Goal: Communication & Community: Answer question/provide support

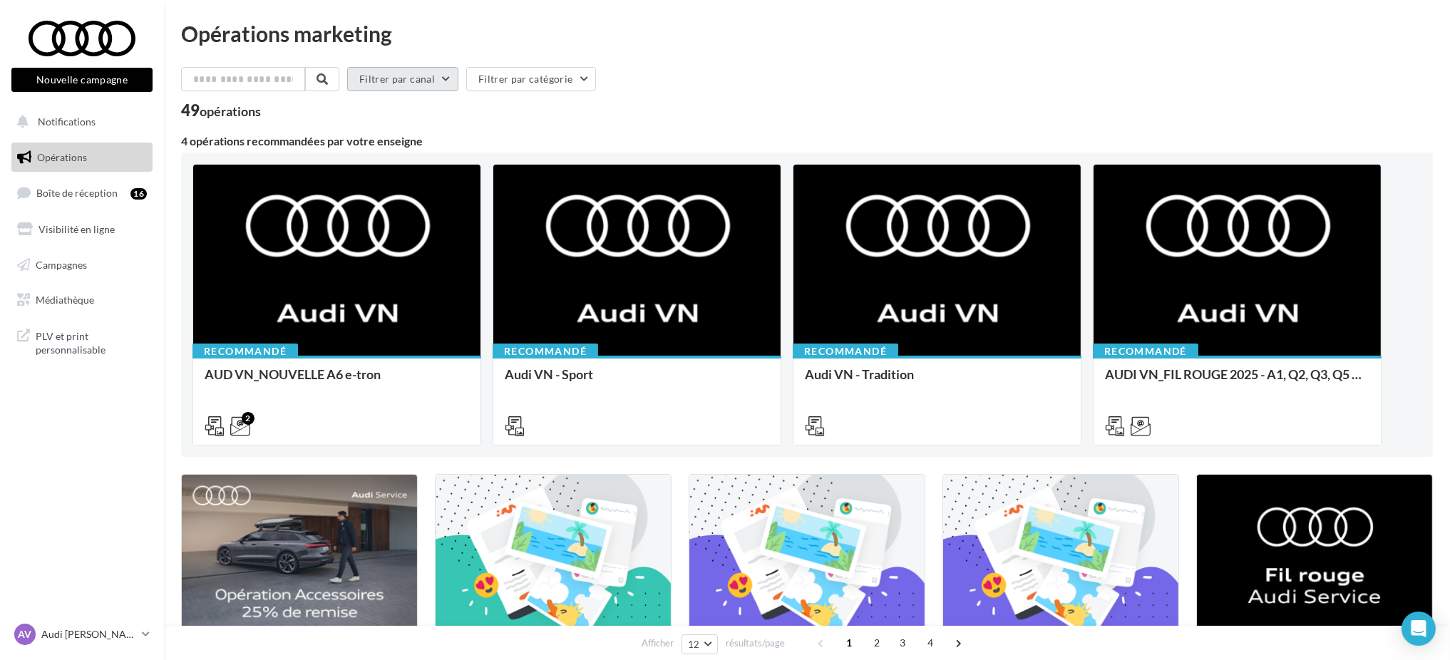
click at [402, 80] on button "Filtrer par canal" at bounding box center [402, 79] width 111 height 24
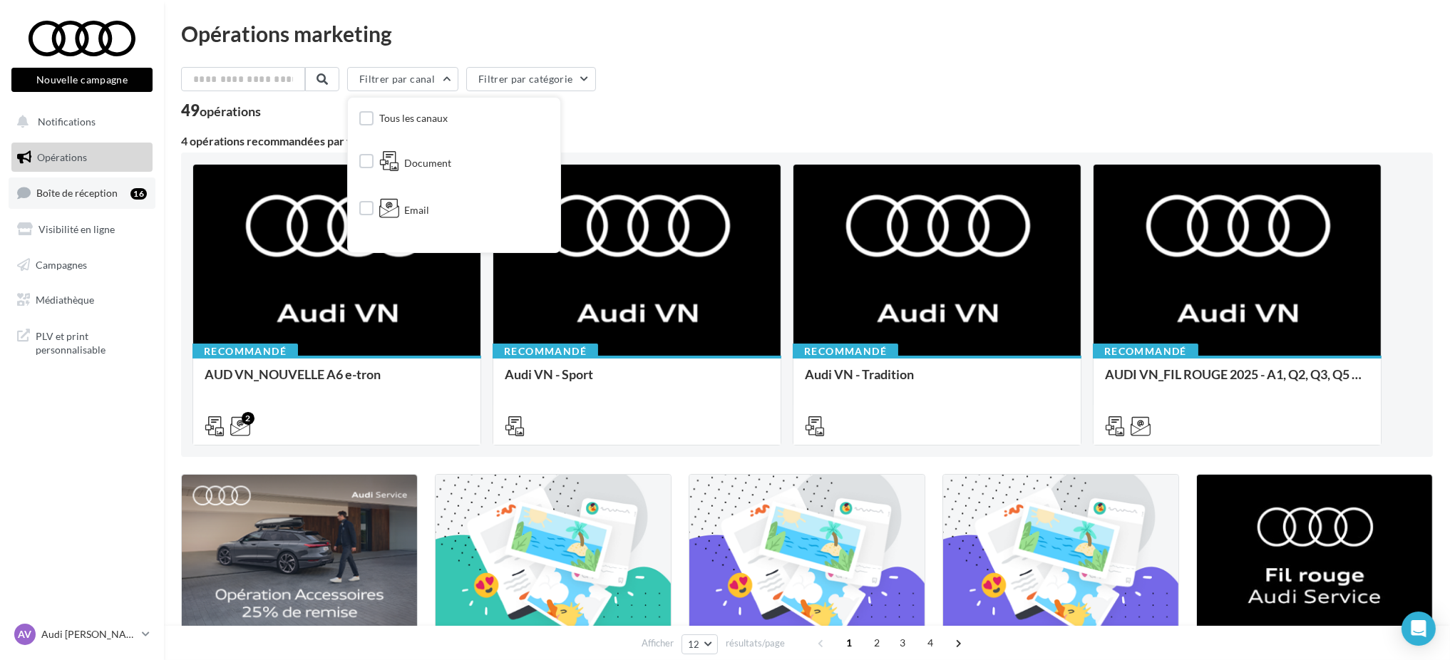
click at [108, 200] on link "Boîte de réception 16" at bounding box center [82, 192] width 147 height 31
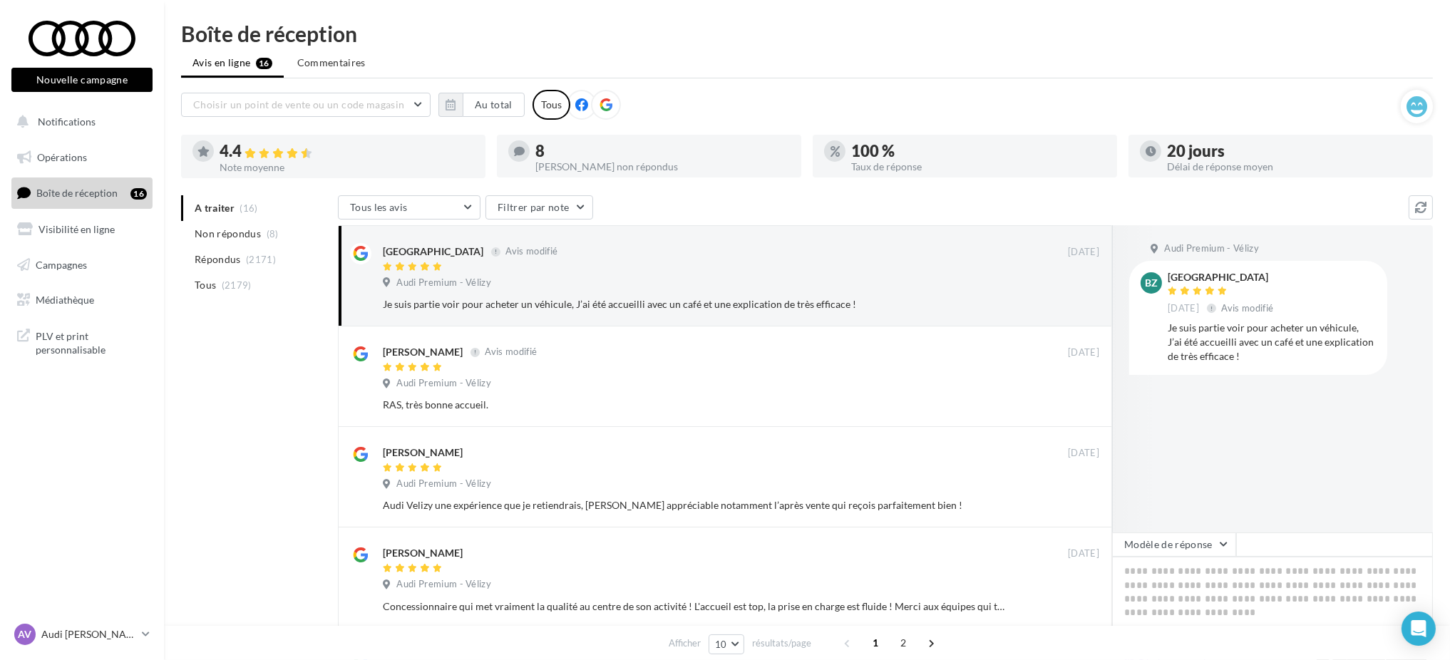
click at [491, 117] on div "Choisir un point de vente ou un code magasin 02337 - Audi Premium - Vélizy Au t…" at bounding box center [790, 105] width 1219 height 30
click at [491, 108] on button "Au total" at bounding box center [494, 105] width 62 height 24
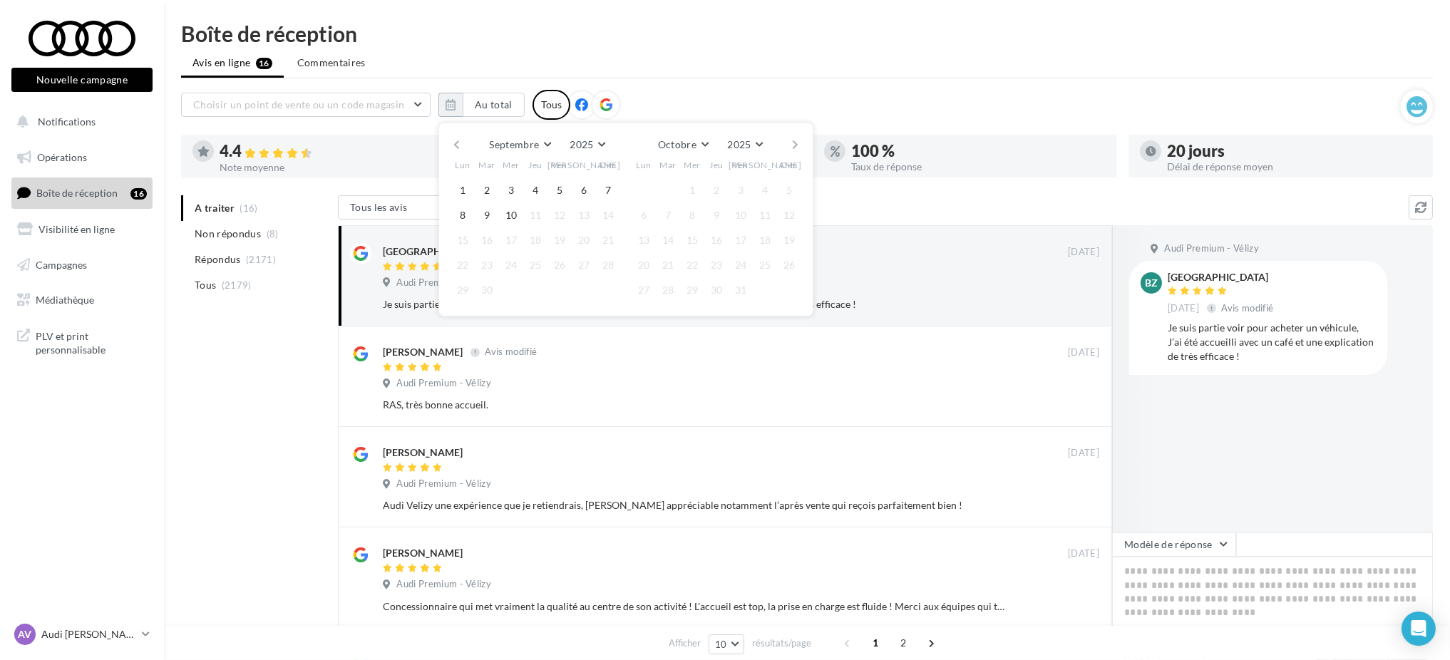
click at [462, 149] on div "Septembre [PERSON_NAME] Mars Avril Mai Juin Juillet Août Septembre Octobre Nove…" at bounding box center [625, 145] width 351 height 20
click at [451, 148] on button "button" at bounding box center [456, 145] width 12 height 20
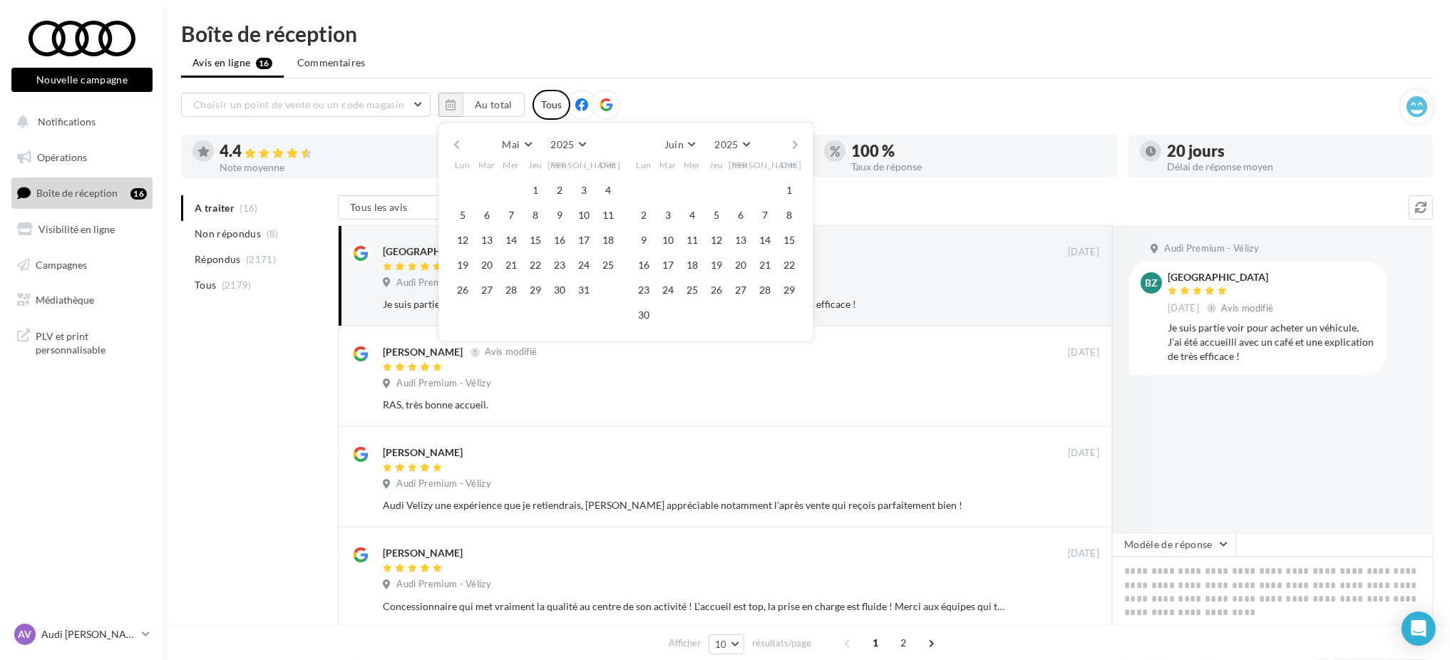
click at [450, 152] on button "button" at bounding box center [456, 145] width 12 height 20
click at [489, 185] on button "1" at bounding box center [486, 190] width 21 height 21
click at [794, 145] on button "button" at bounding box center [795, 145] width 12 height 20
click at [791, 146] on button "button" at bounding box center [795, 145] width 12 height 20
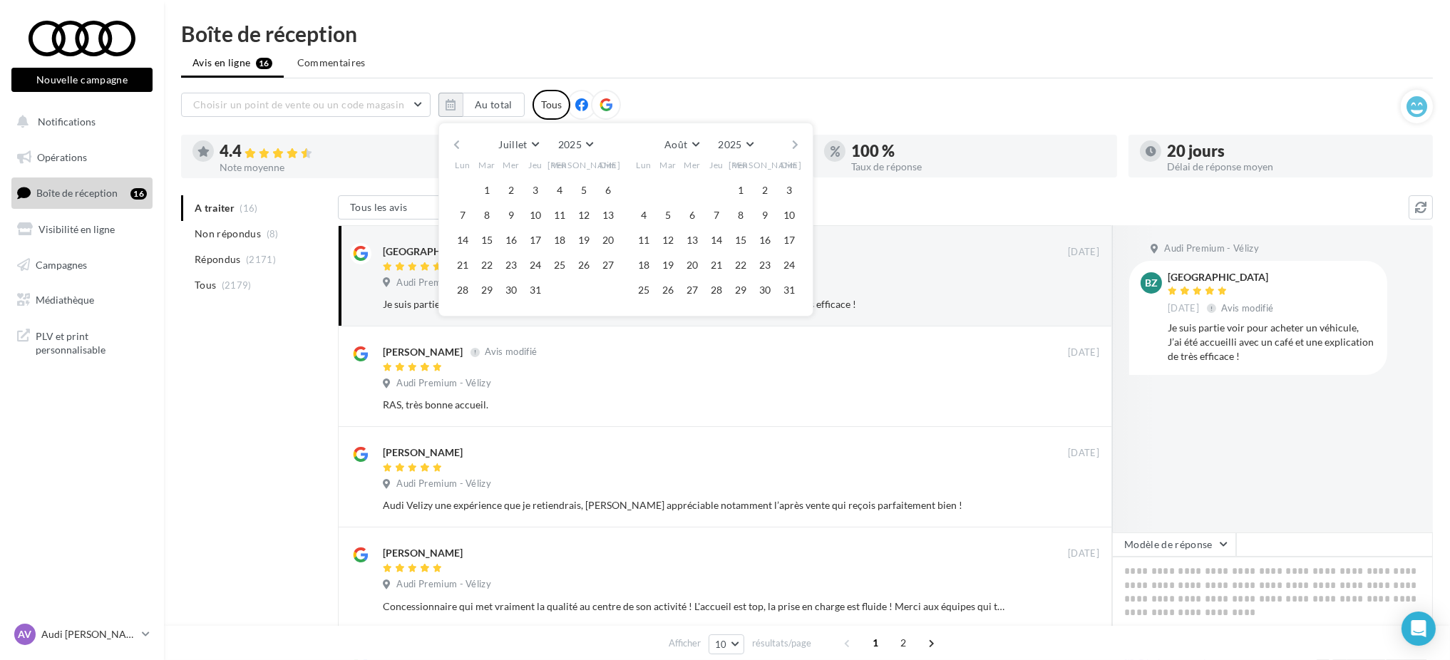
click at [792, 147] on button "button" at bounding box center [795, 145] width 12 height 20
click at [688, 222] on button "10" at bounding box center [691, 215] width 21 height 21
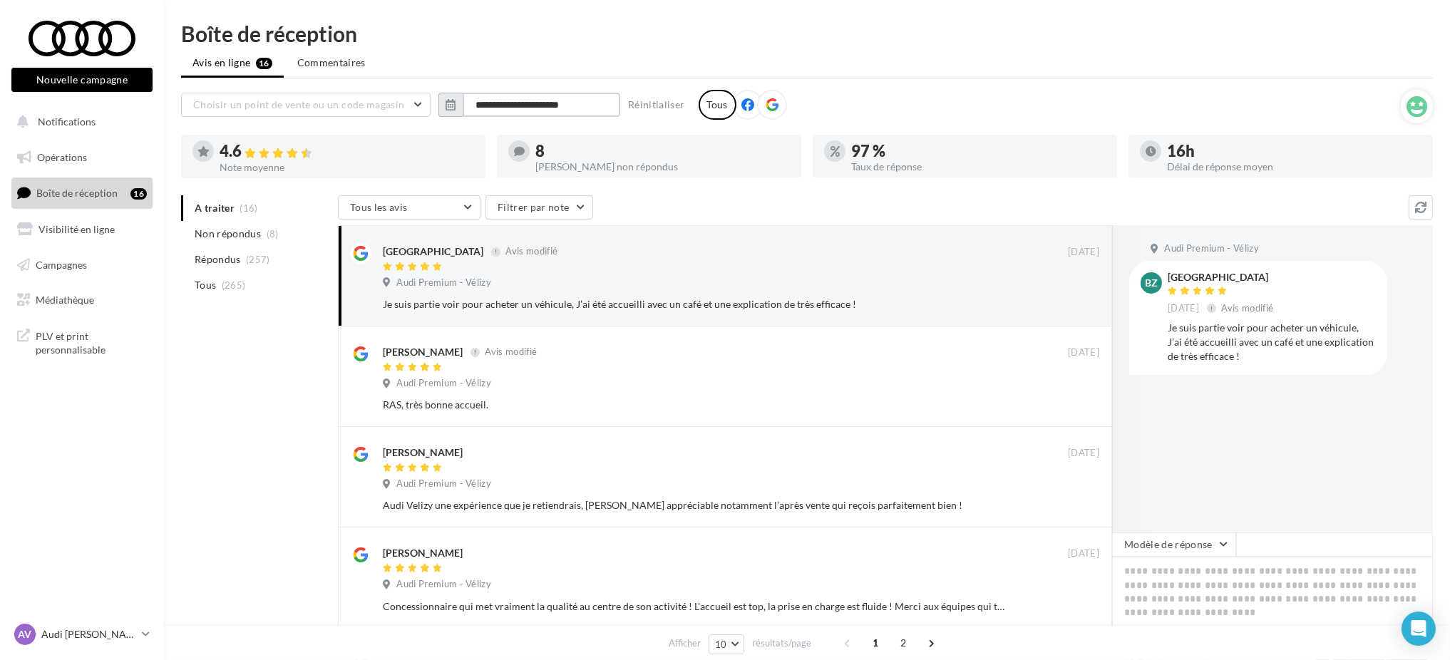
click at [551, 114] on input "**********" at bounding box center [542, 105] width 158 height 24
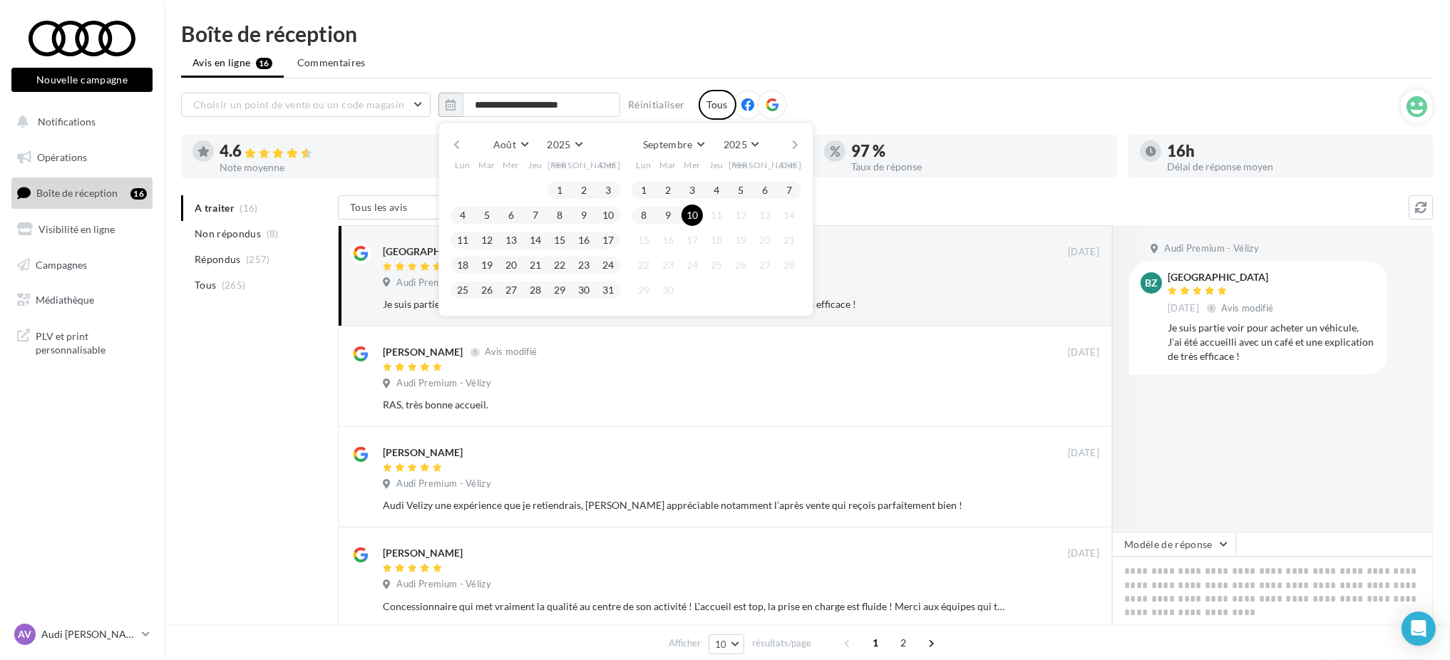
click at [454, 148] on button "button" at bounding box center [456, 145] width 12 height 20
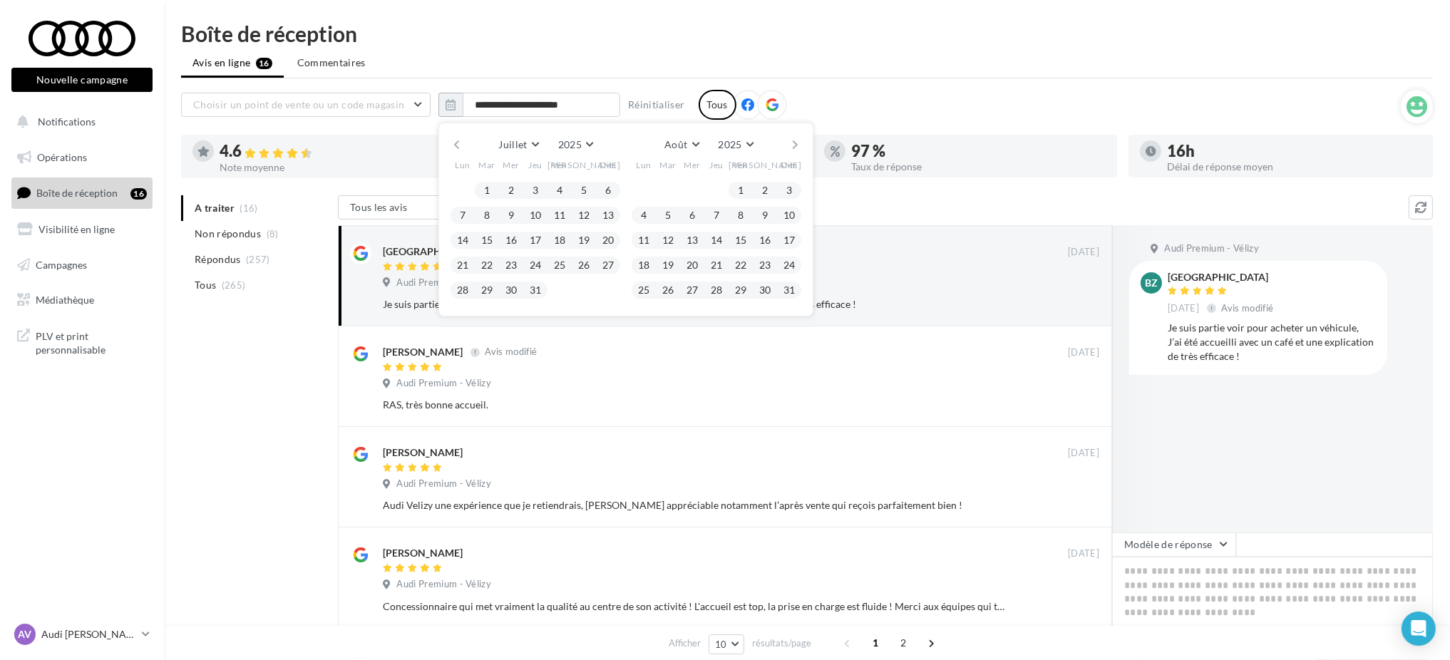
click at [454, 148] on button "button" at bounding box center [456, 145] width 12 height 20
click at [673, 184] on button "1" at bounding box center [667, 190] width 21 height 21
click at [794, 145] on button "button" at bounding box center [795, 145] width 12 height 20
click at [795, 145] on button "button" at bounding box center [795, 145] width 12 height 20
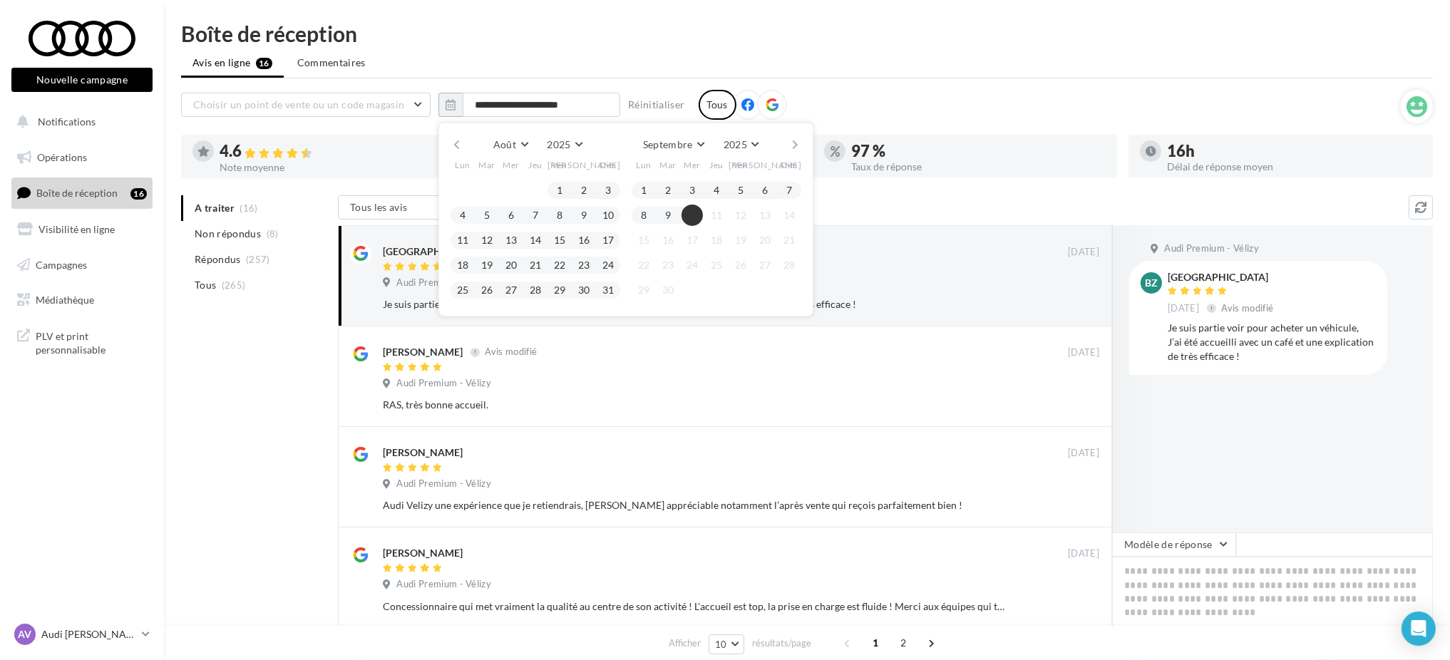
click at [682, 222] on span "10" at bounding box center [691, 215] width 21 height 21
click at [460, 145] on button "button" at bounding box center [456, 145] width 12 height 20
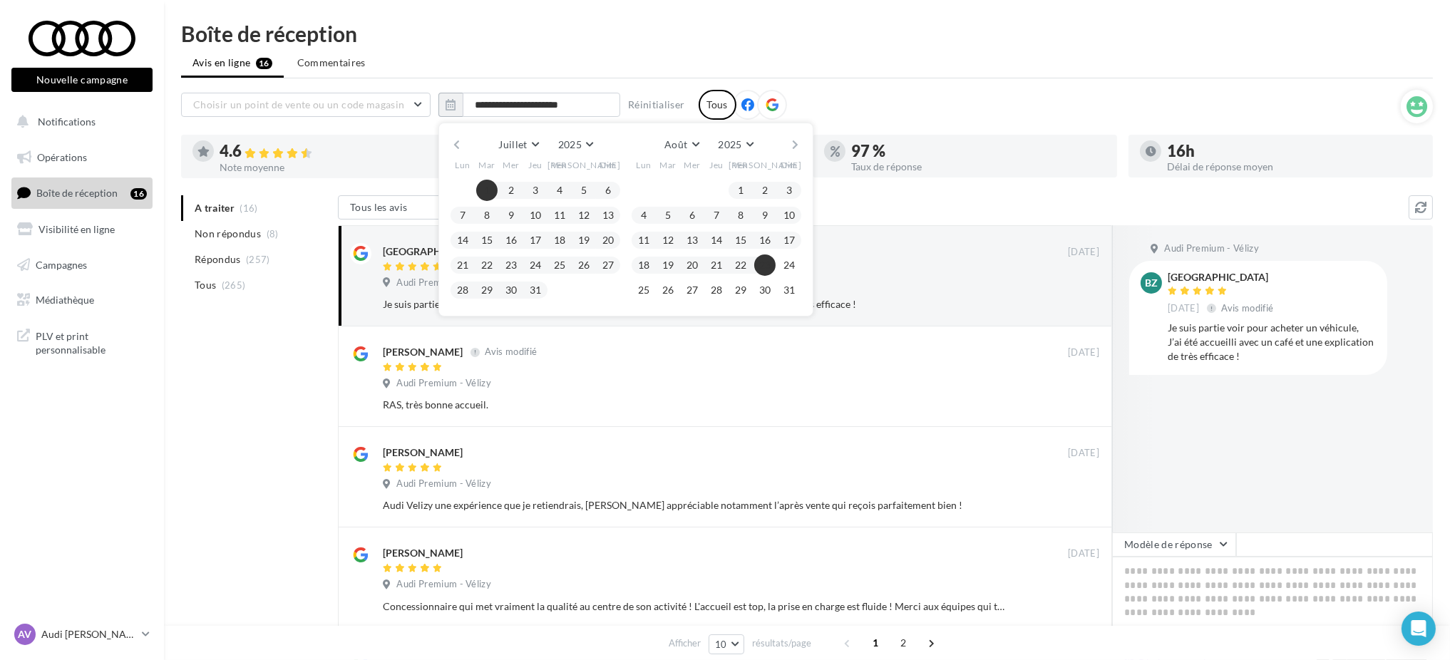
click at [793, 148] on button "button" at bounding box center [795, 145] width 12 height 20
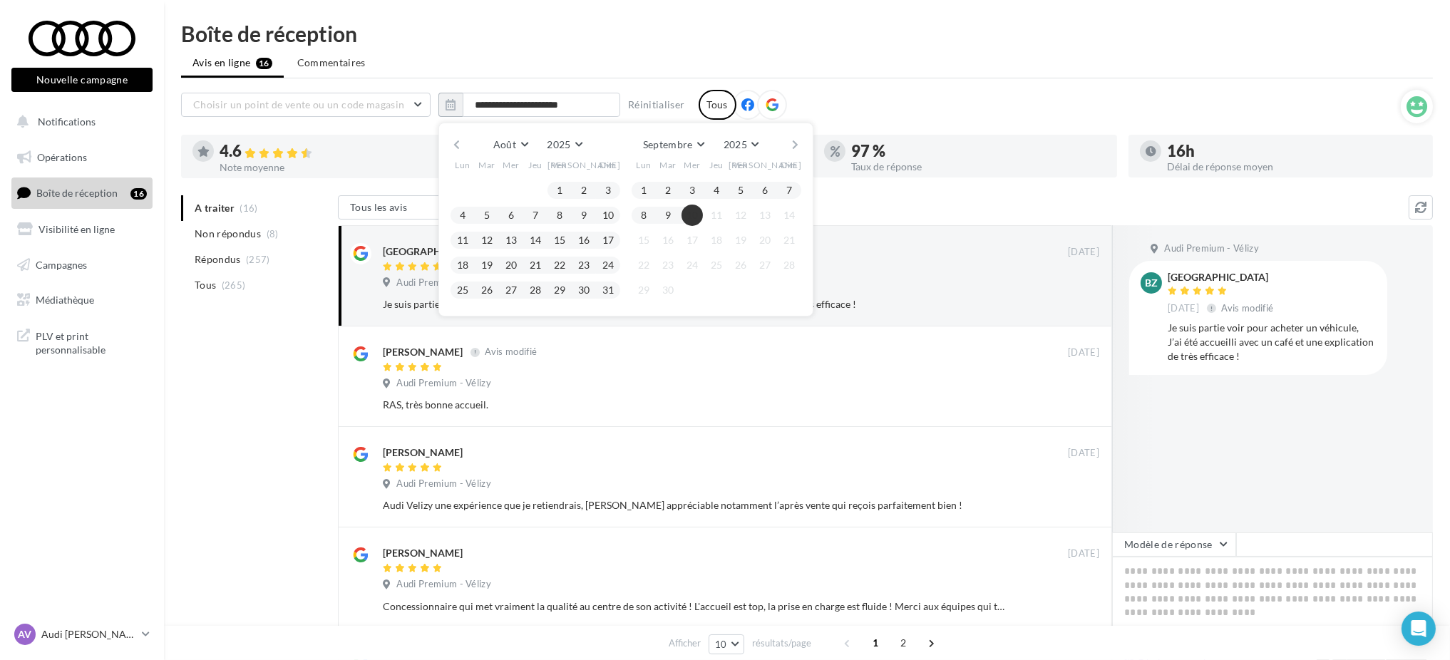
click at [688, 215] on button "10" at bounding box center [691, 215] width 21 height 21
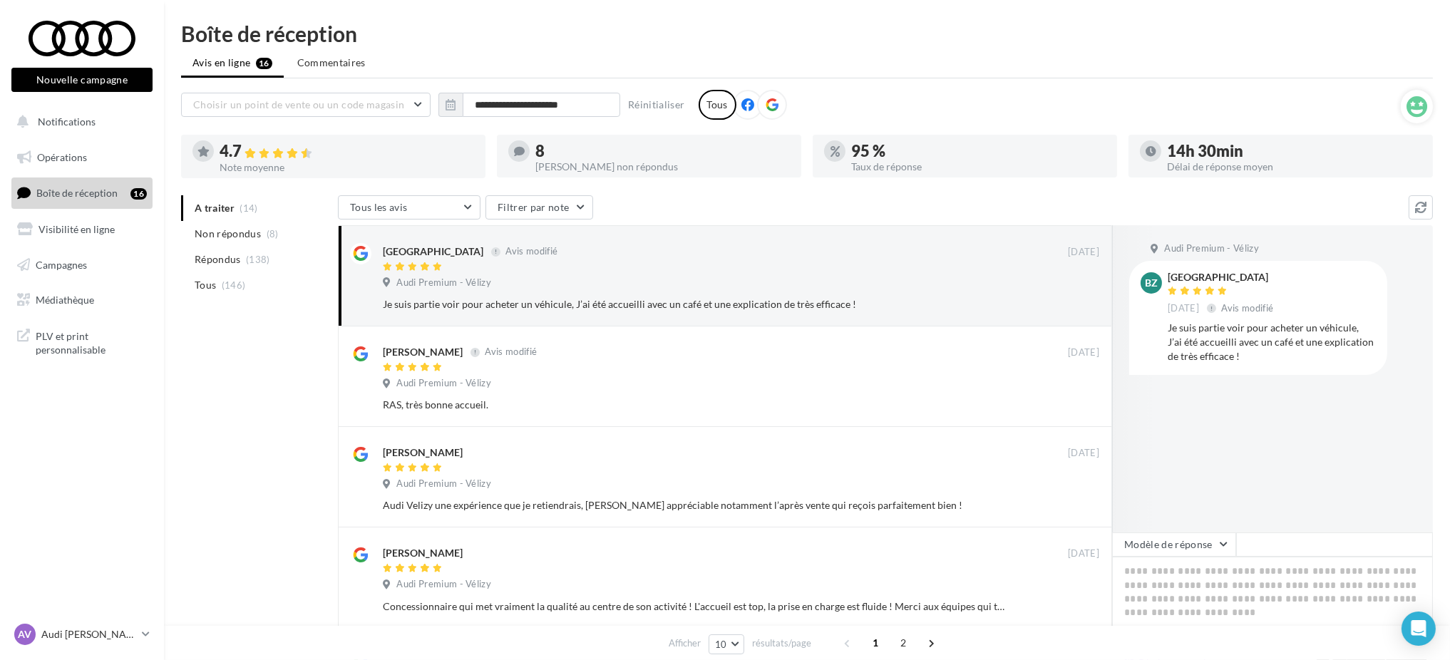
click at [238, 162] on div "Note moyenne" at bounding box center [347, 167] width 254 height 10
click at [311, 160] on div "4.7 Note moyenne" at bounding box center [347, 157] width 254 height 29
click at [459, 107] on button "button" at bounding box center [450, 105] width 24 height 24
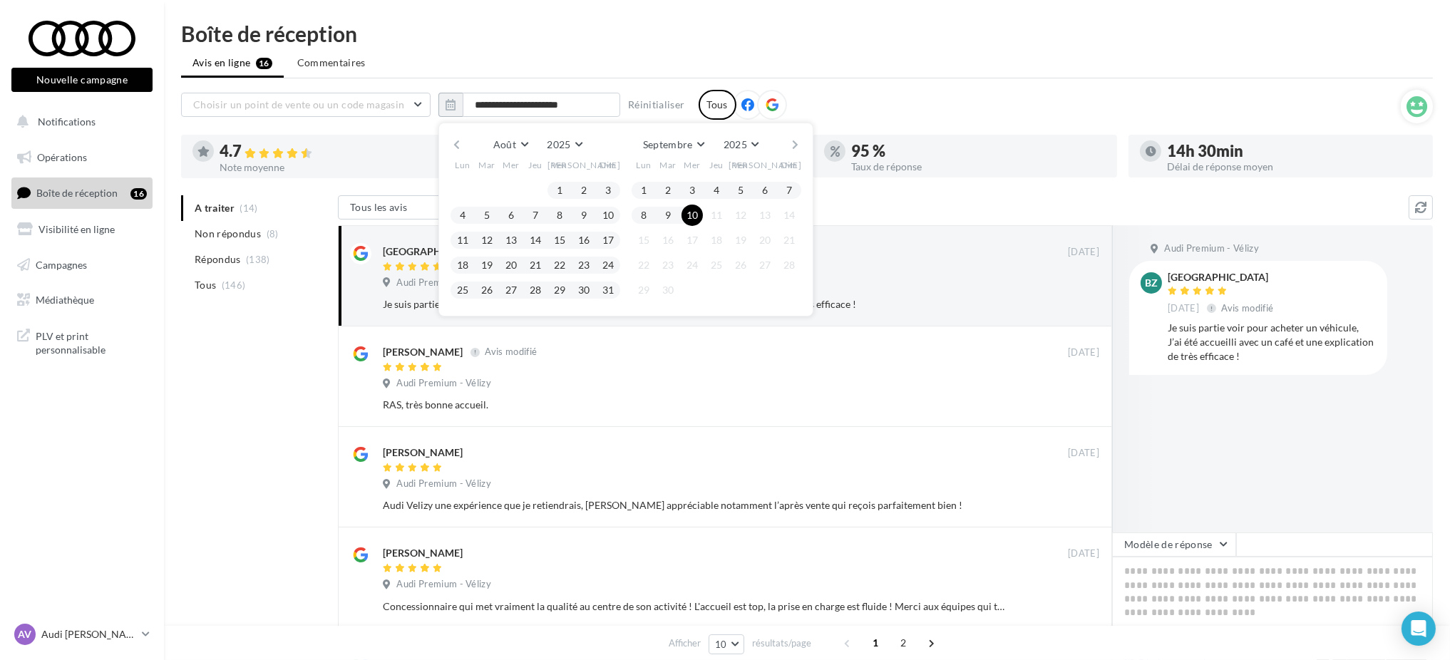
click at [459, 138] on button "button" at bounding box center [456, 145] width 12 height 20
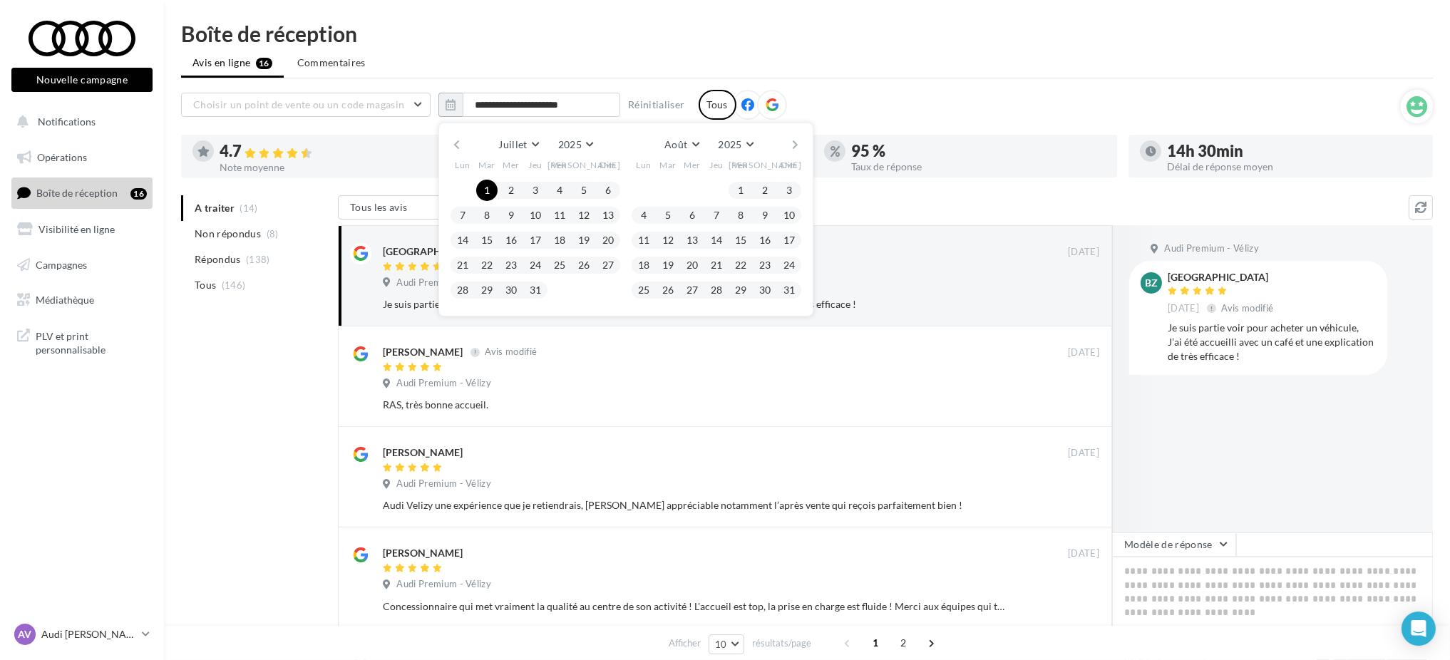
click at [459, 138] on button "button" at bounding box center [456, 145] width 12 height 20
click at [487, 186] on button "1" at bounding box center [486, 190] width 21 height 21
click at [794, 135] on button "button" at bounding box center [795, 145] width 12 height 20
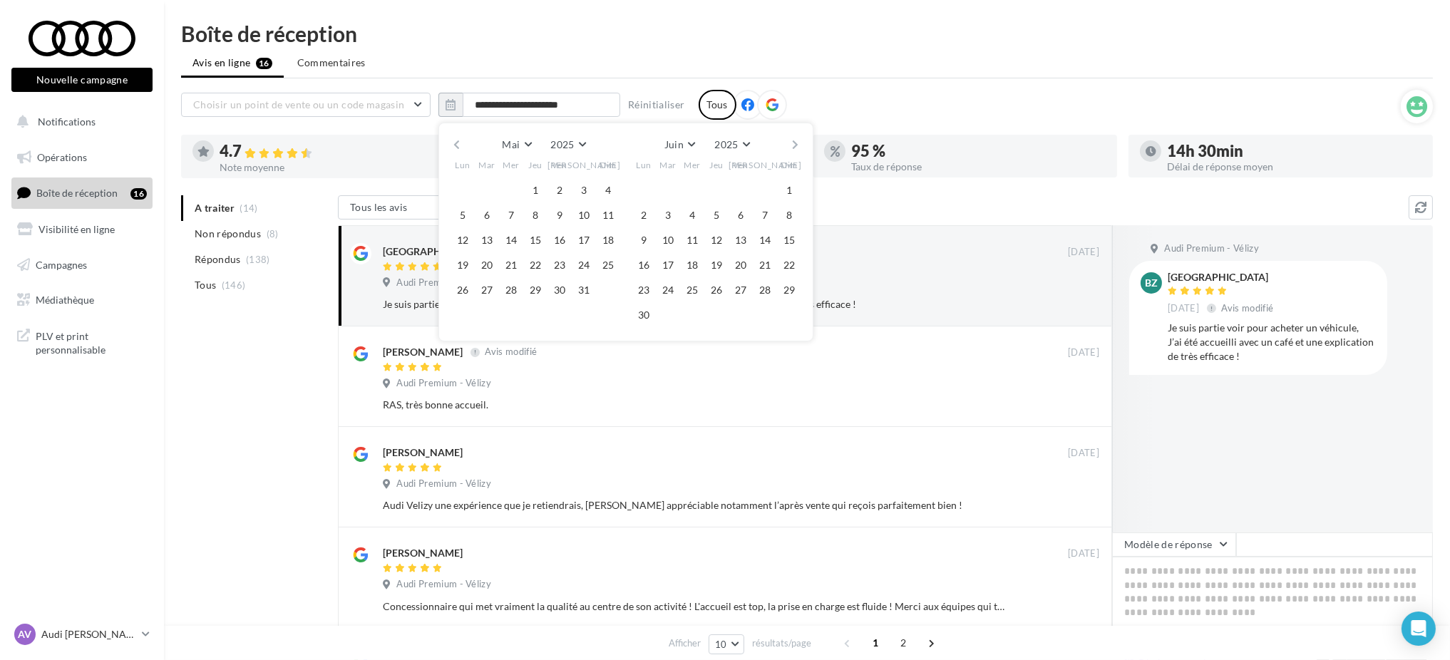
click at [799, 145] on button "button" at bounding box center [795, 145] width 12 height 20
click at [679, 221] on div at bounding box center [686, 215] width 24 height 17
click at [696, 212] on button "10" at bounding box center [691, 215] width 21 height 21
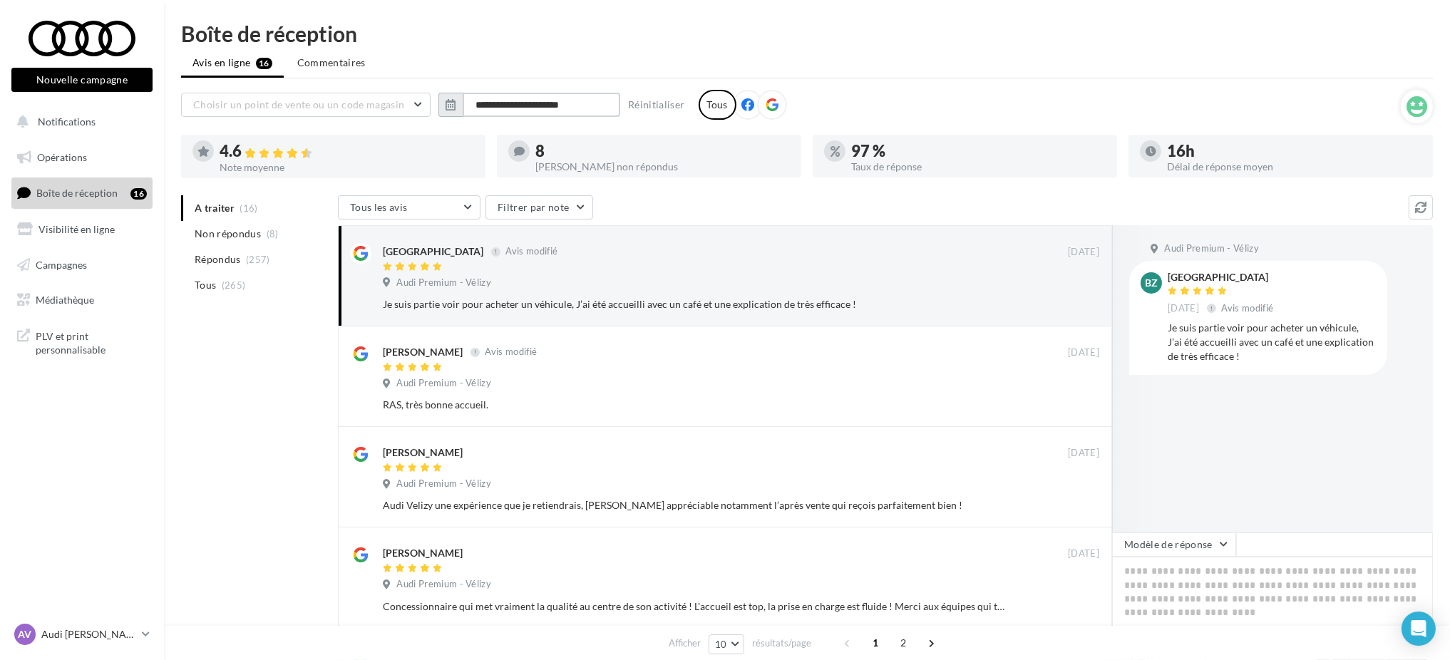
click at [540, 100] on input "**********" at bounding box center [542, 105] width 158 height 24
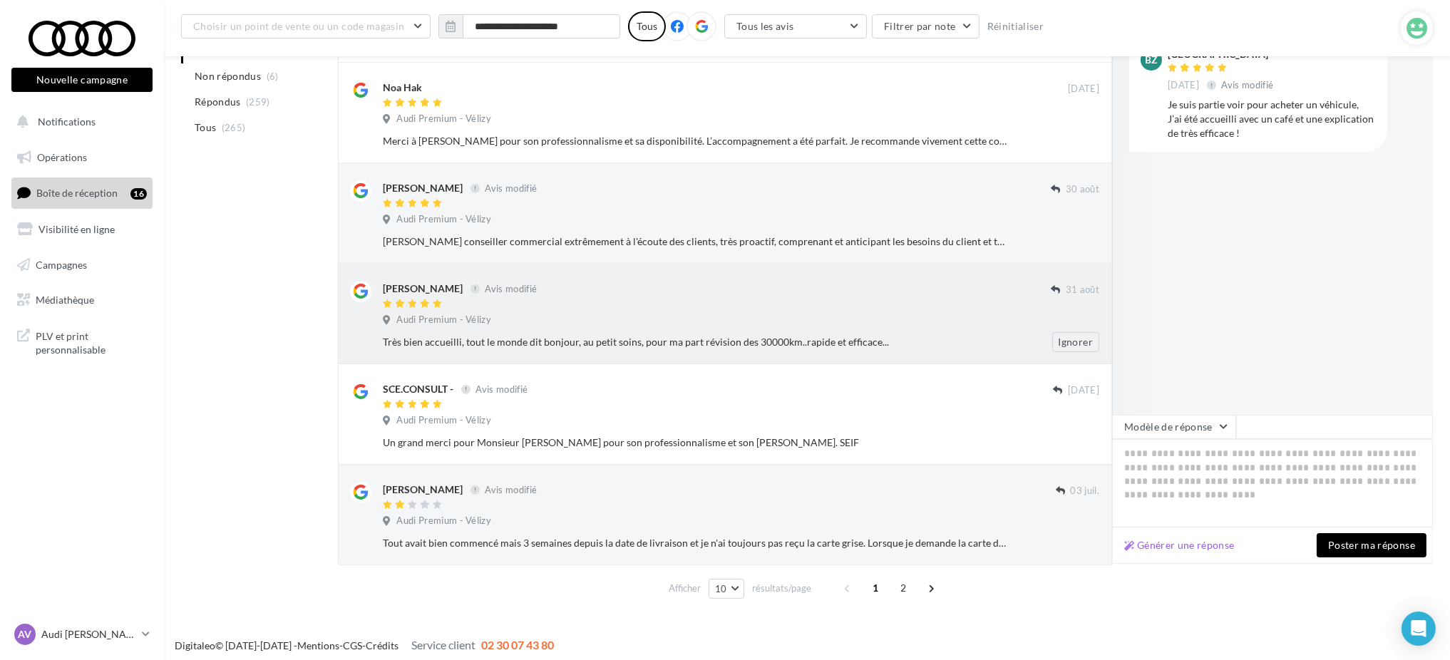
scroll to position [681, 0]
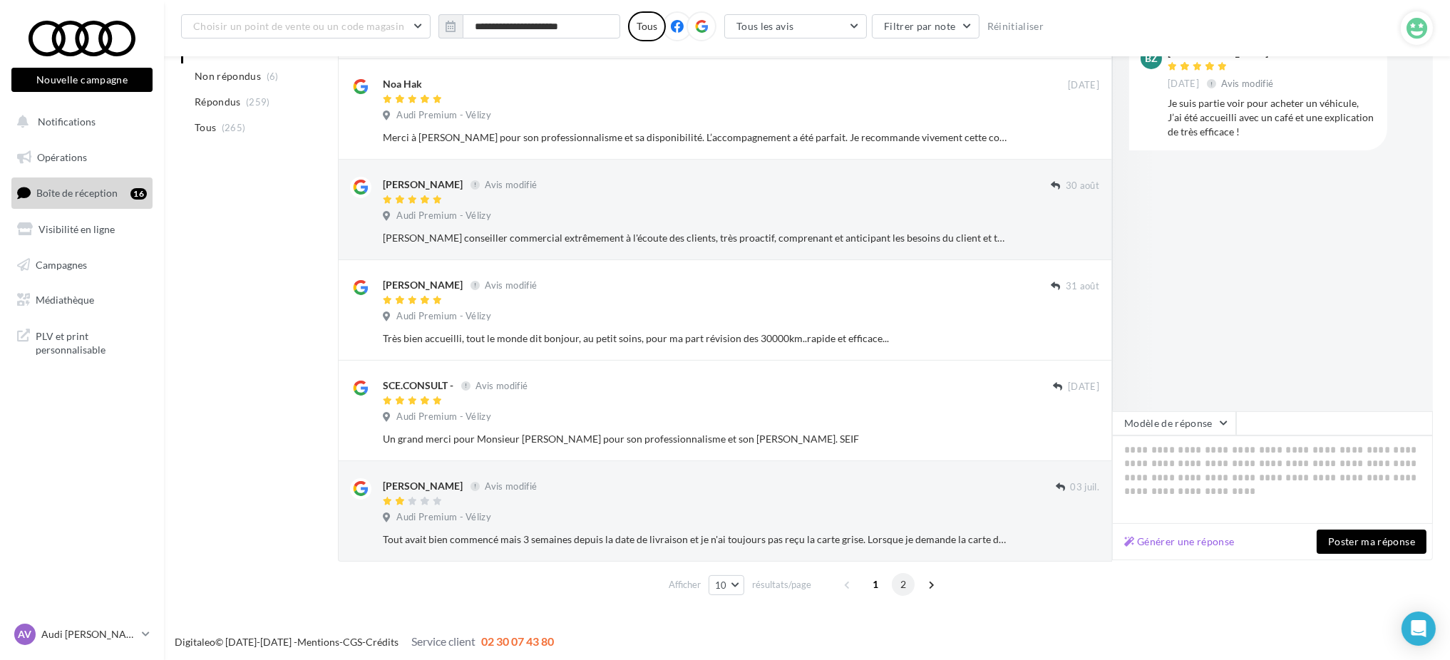
click at [899, 585] on span "2" at bounding box center [903, 584] width 23 height 23
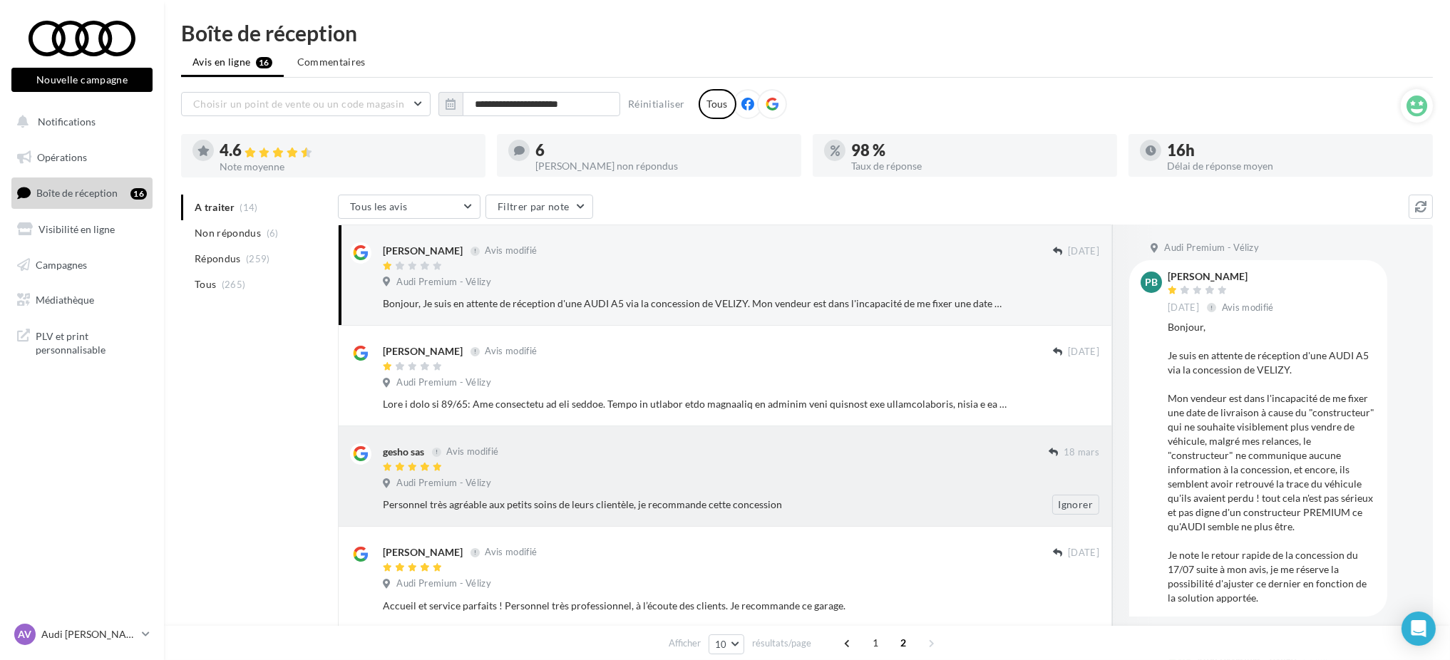
scroll to position [0, 0]
click at [588, 458] on div "gesho sas Avis modifié" at bounding box center [716, 451] width 666 height 15
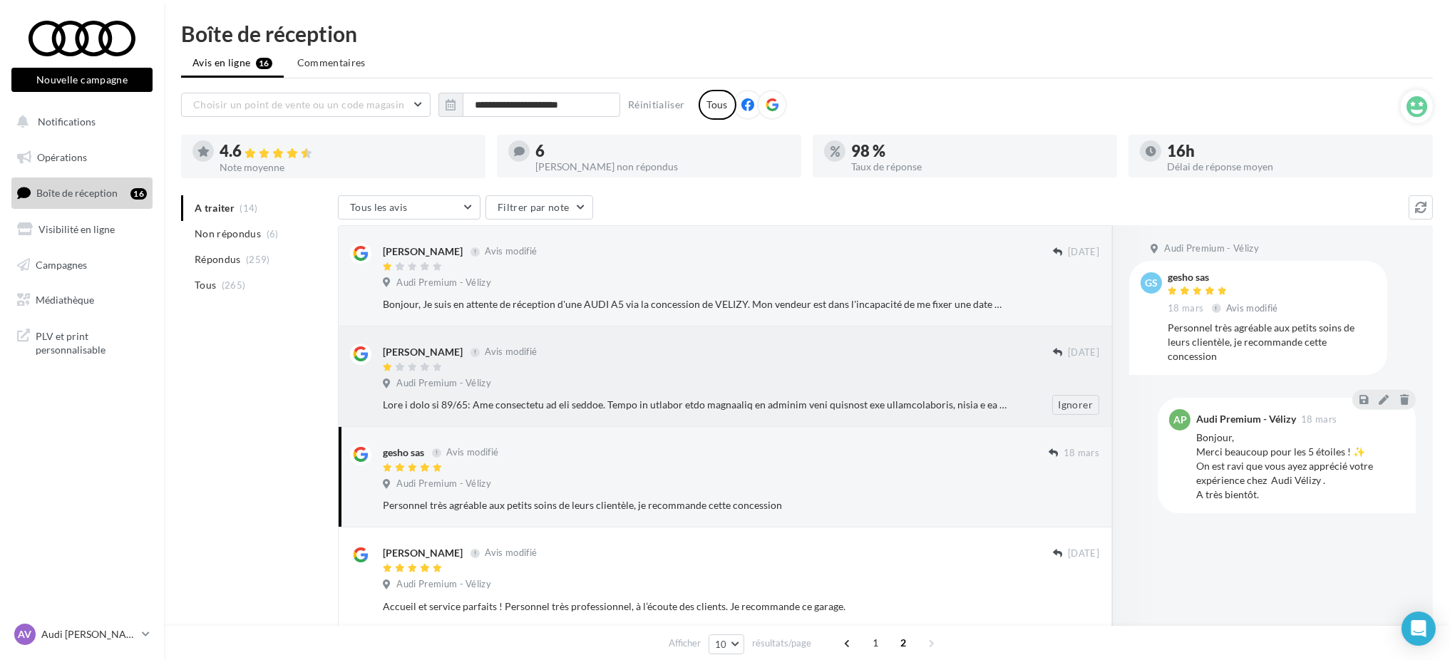
click at [594, 371] on div at bounding box center [718, 368] width 670 height 12
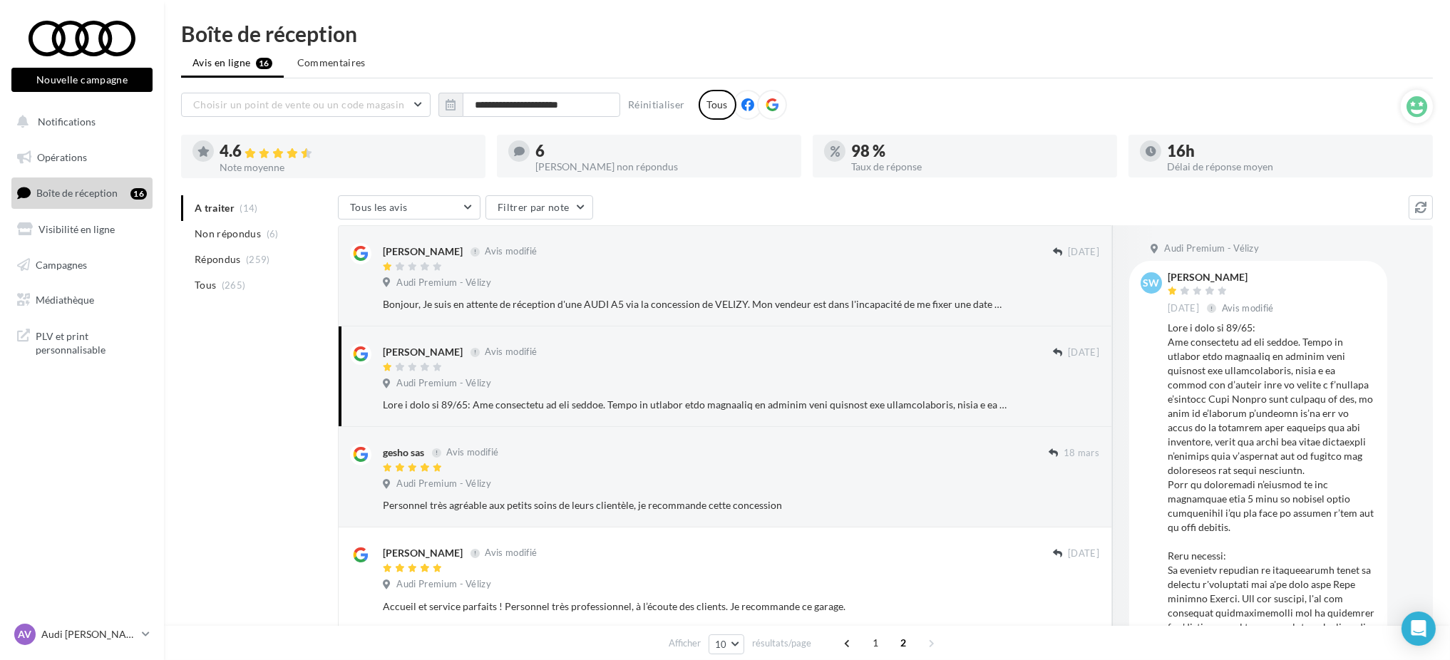
scroll to position [95, 0]
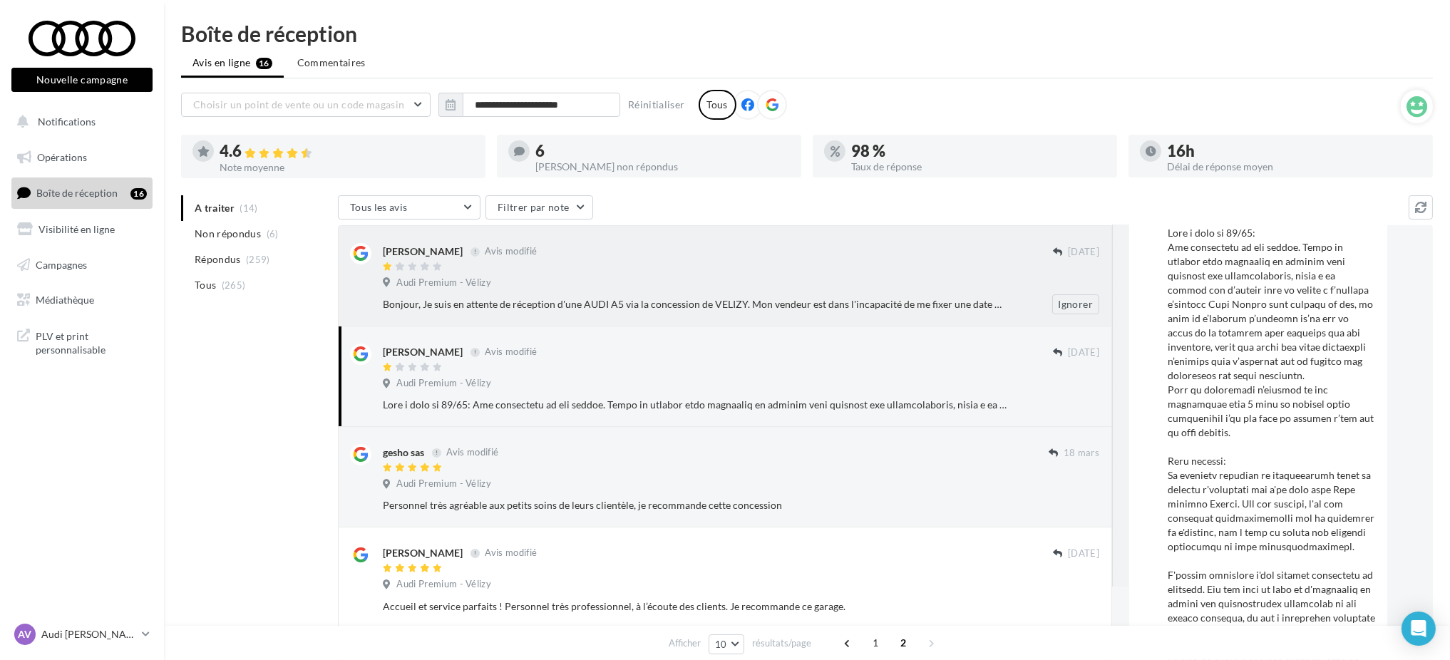
click at [614, 289] on div "Audi Premium - Vélizy" at bounding box center [741, 285] width 716 height 16
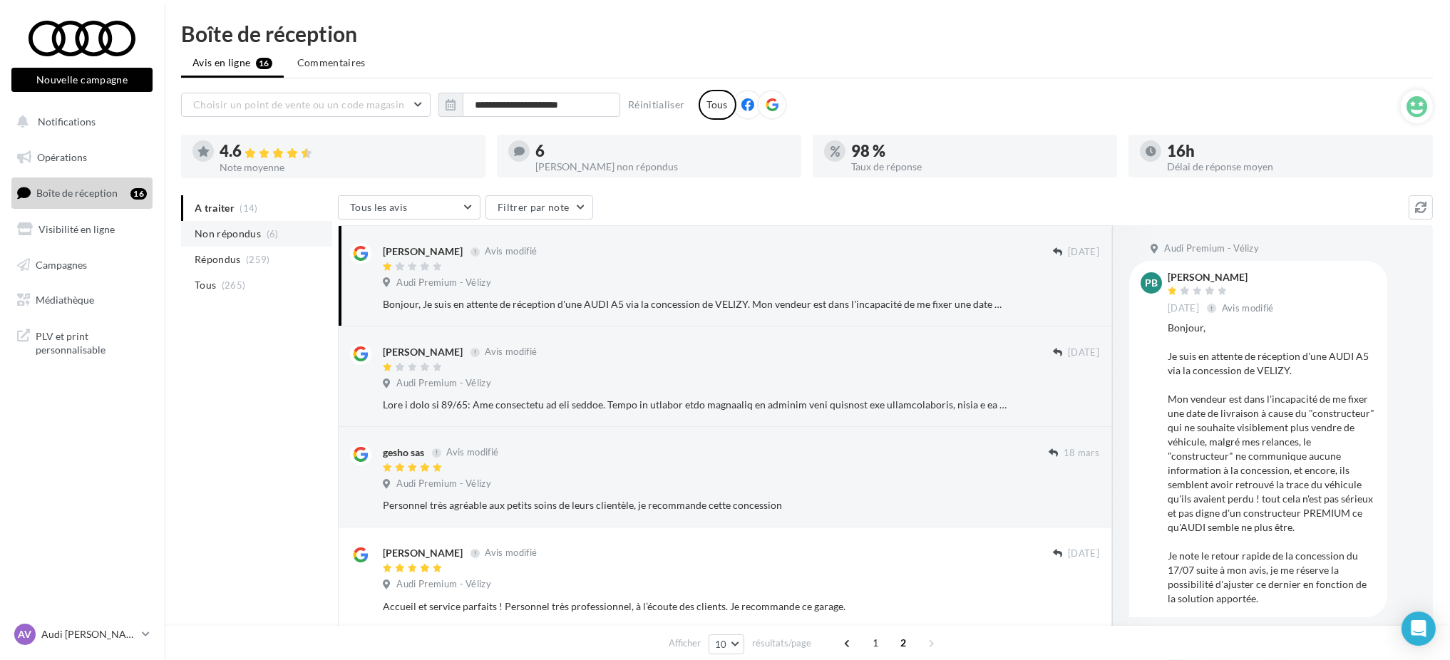
click at [254, 234] on span "Non répondus" at bounding box center [228, 234] width 66 height 14
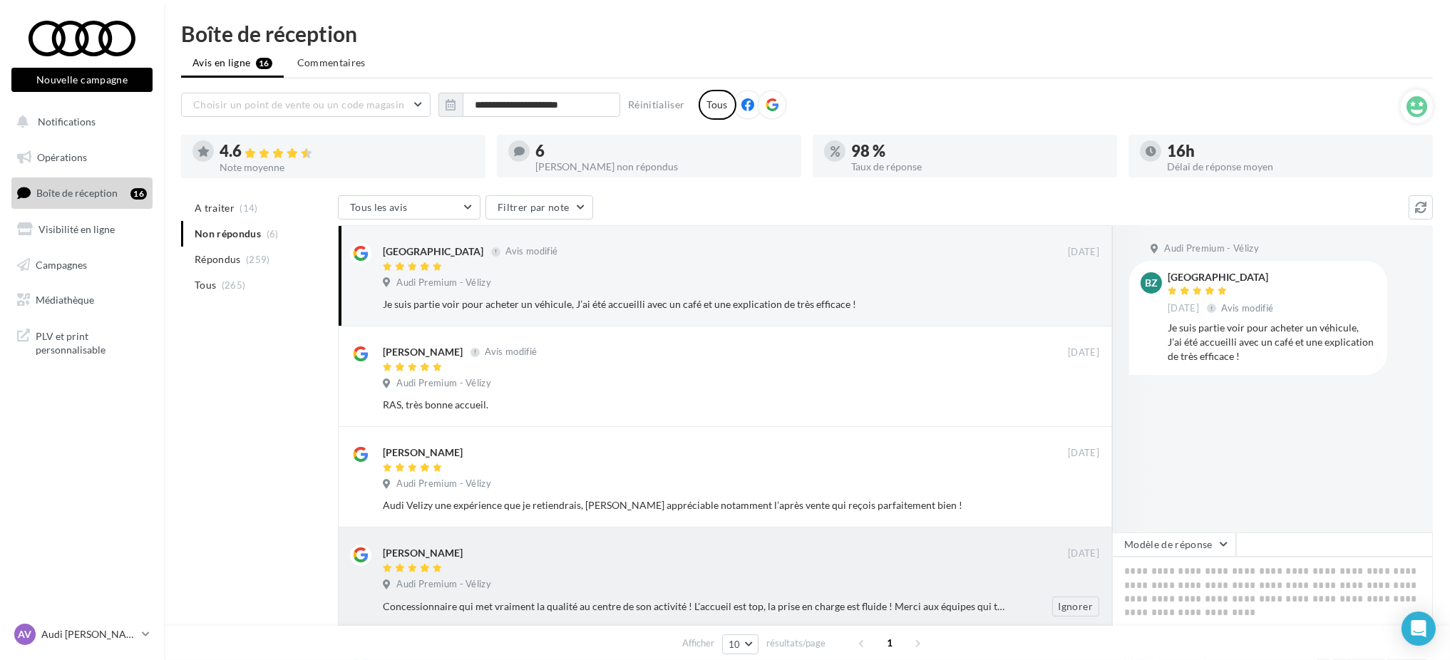
scroll to position [269, 0]
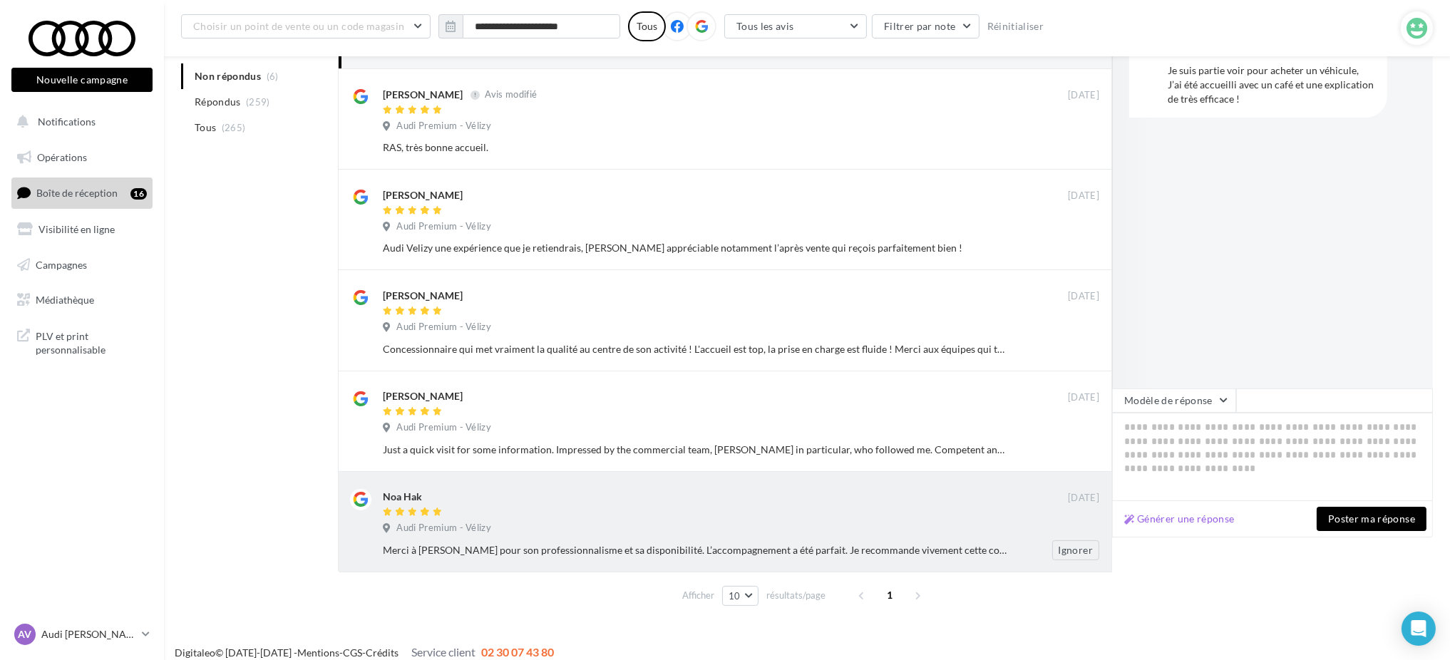
click at [760, 544] on div "Merci à [PERSON_NAME] pour son professionnalisme et sa disponibilité. L’accompa…" at bounding box center [695, 550] width 624 height 14
click at [1190, 520] on button "Générer une réponse" at bounding box center [1179, 518] width 122 height 17
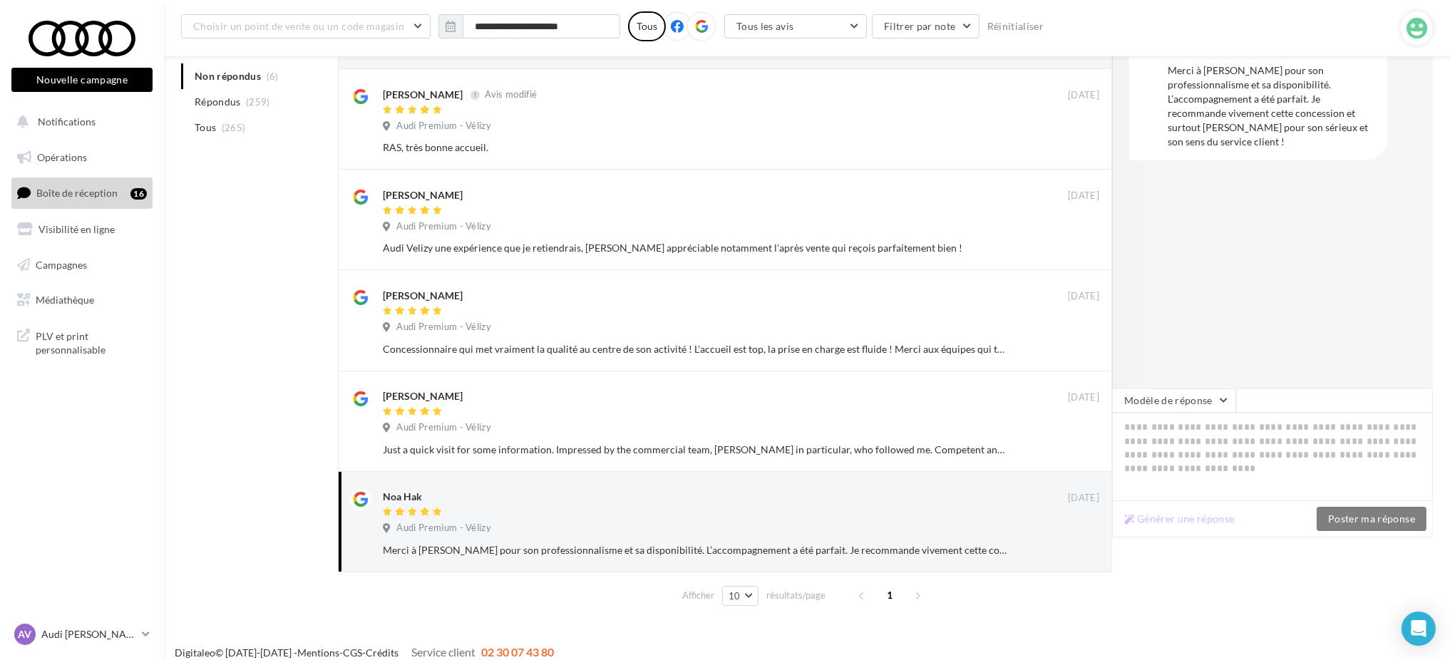
type textarea "**********"
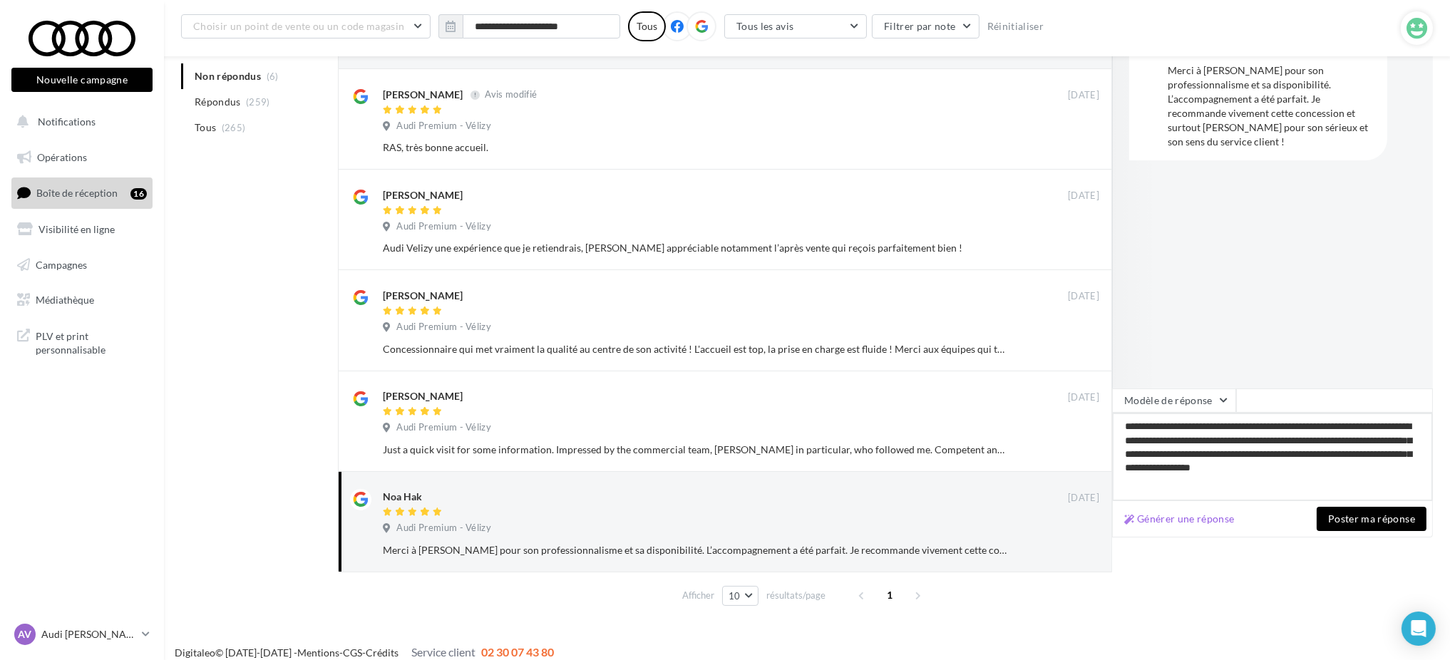
drag, startPoint x: 1363, startPoint y: 472, endPoint x: 1395, endPoint y: 471, distance: 32.1
click at [1395, 471] on textarea "**********" at bounding box center [1272, 457] width 321 height 88
type textarea "**********"
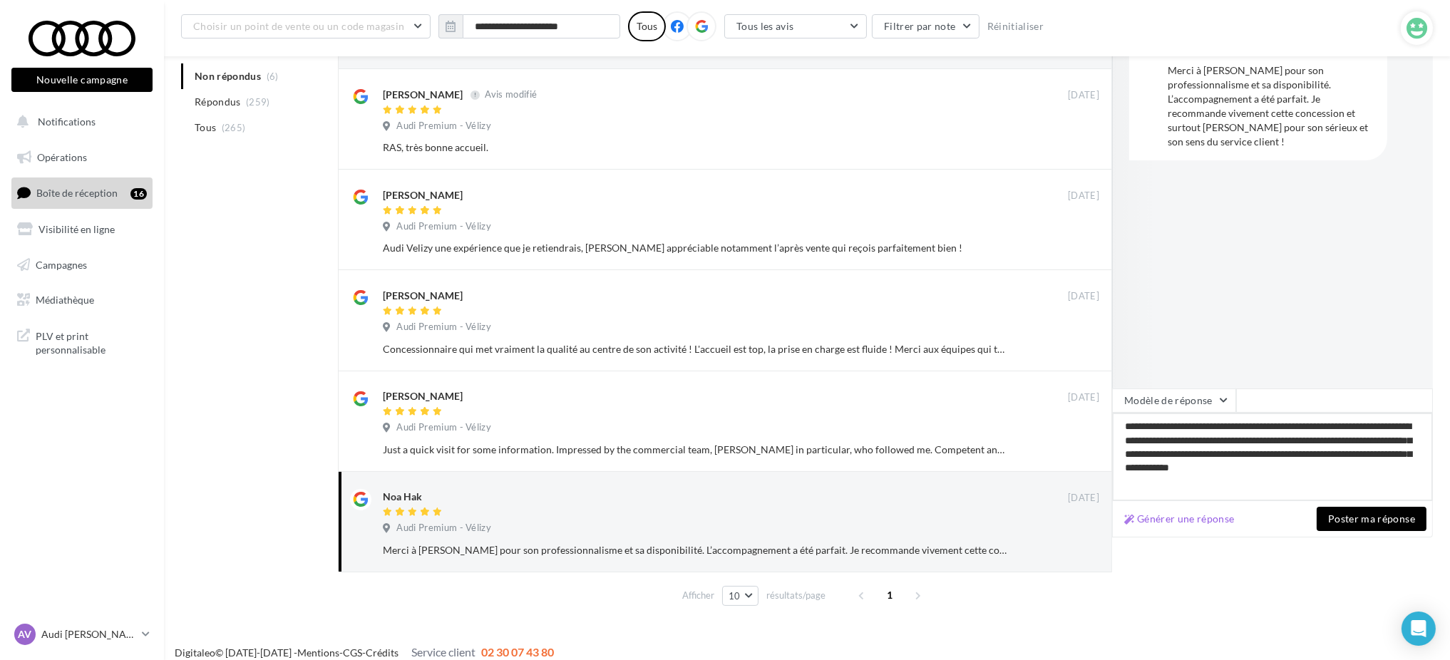
type textarea "**********"
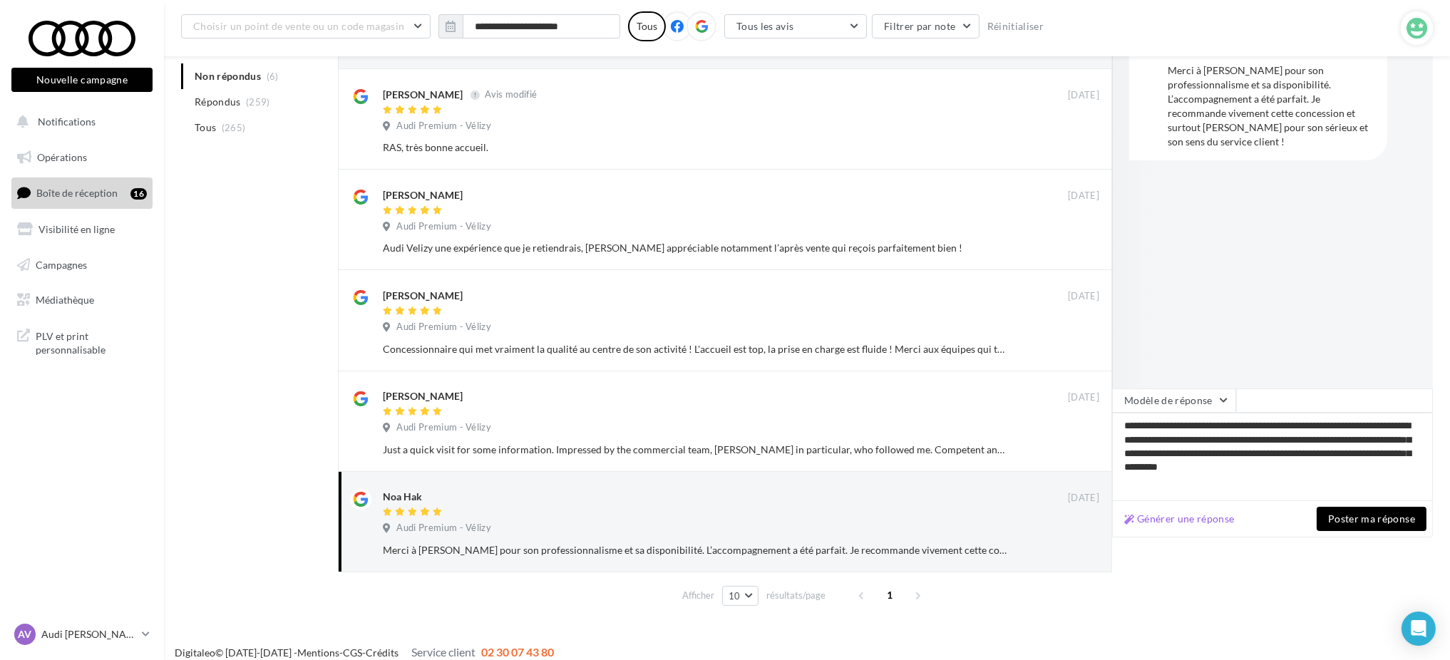
click at [1374, 520] on button "Poster ma réponse" at bounding box center [1371, 519] width 110 height 24
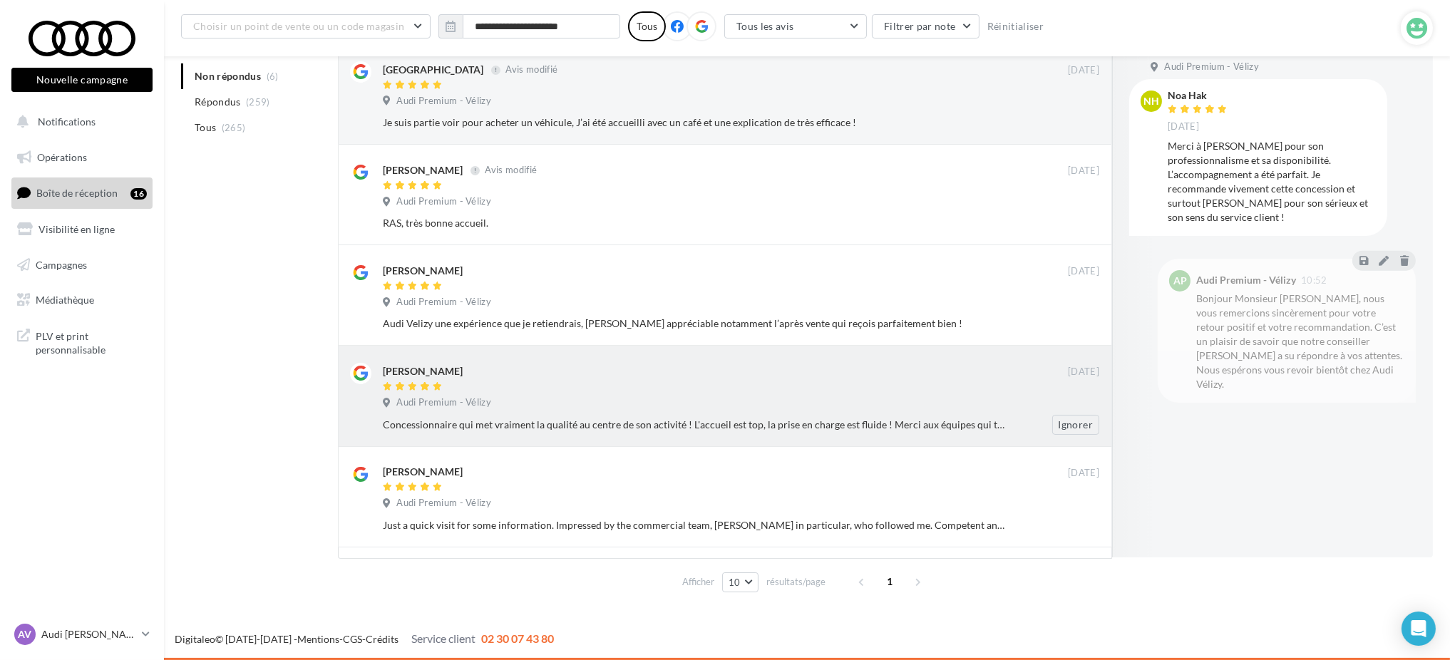
scroll to position [202, 0]
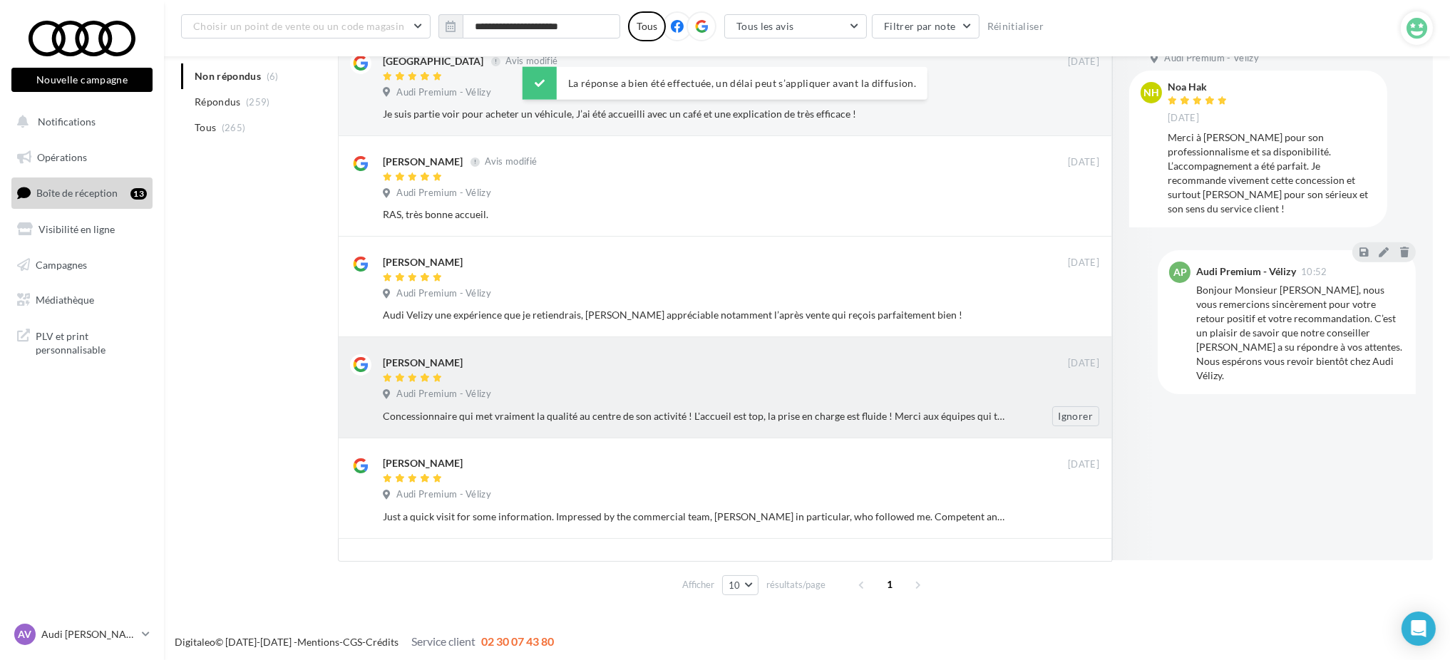
click at [689, 410] on div "Concessionnaire qui met vraiment la qualité au centre de son activité ! L'accue…" at bounding box center [695, 416] width 624 height 14
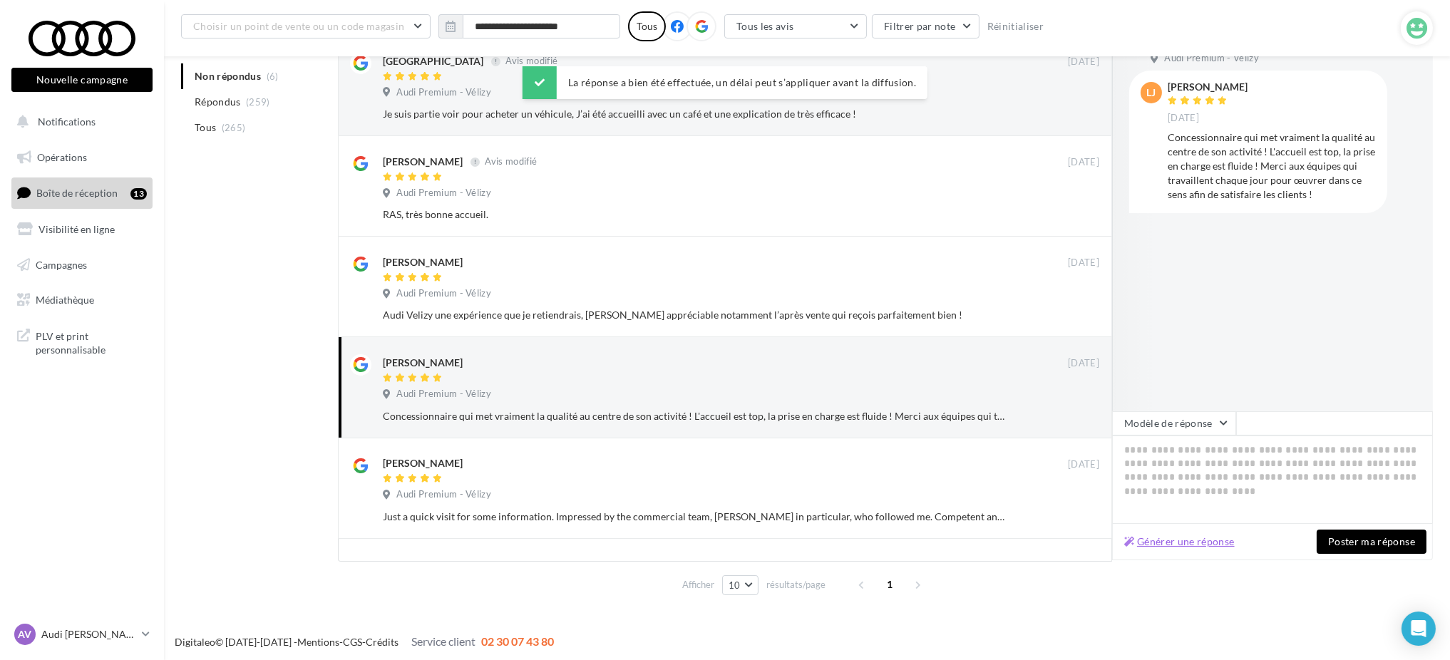
click at [1237, 542] on button "Générer une réponse" at bounding box center [1179, 541] width 122 height 17
type textarea "**********"
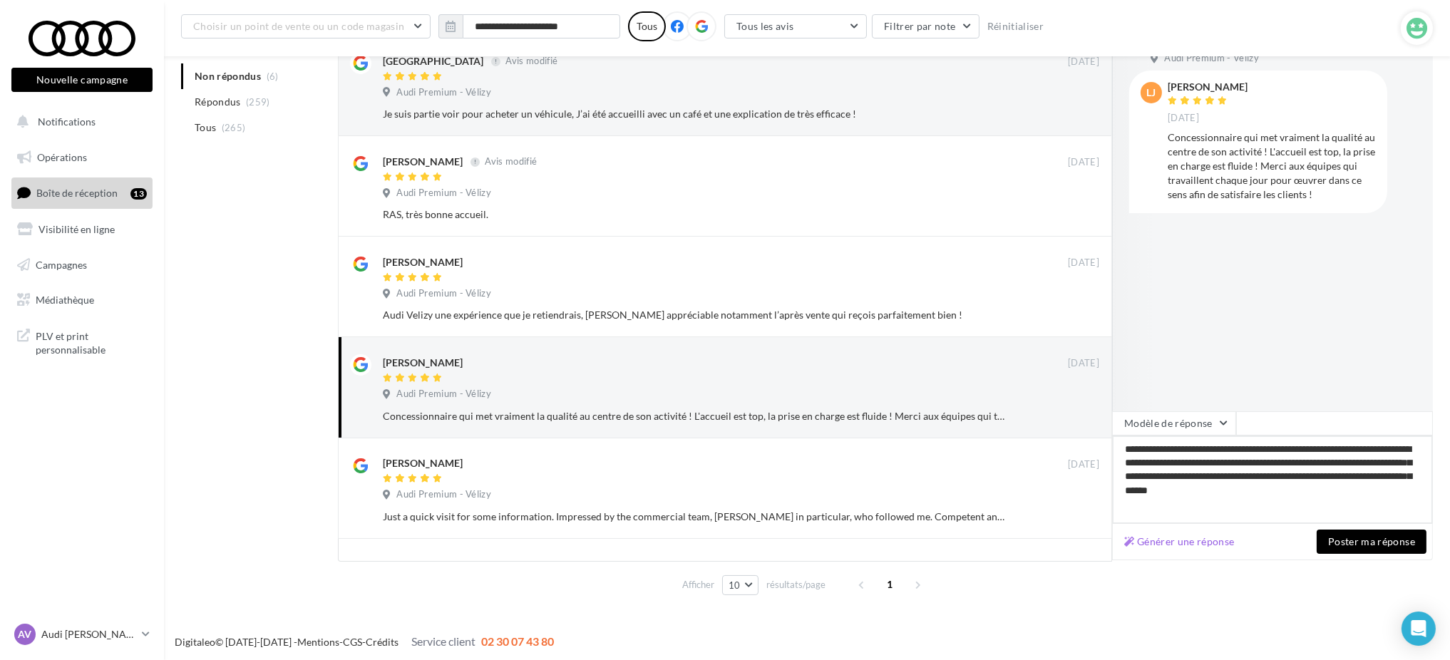
drag, startPoint x: 1150, startPoint y: 458, endPoint x: 1191, endPoint y: 461, distance: 40.8
click at [1191, 461] on textarea "**********" at bounding box center [1272, 479] width 321 height 88
type textarea "**********"
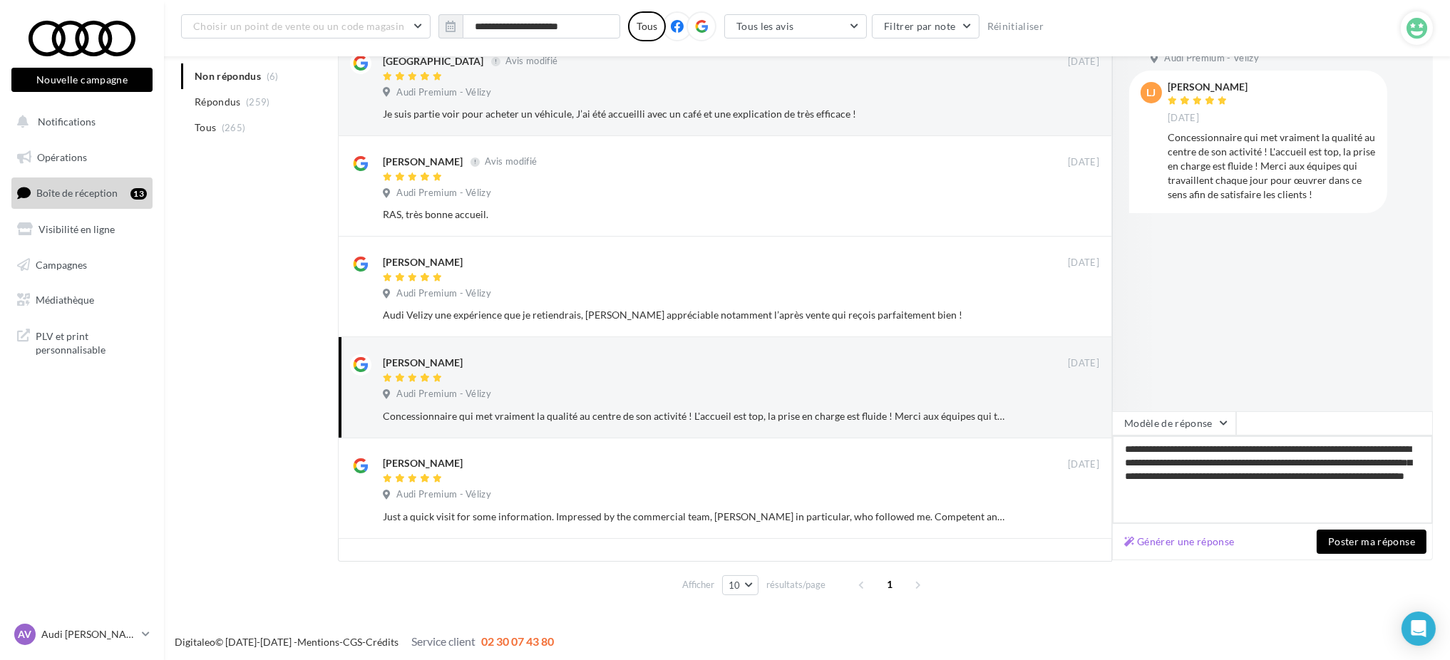
type textarea "**********"
drag, startPoint x: 1177, startPoint y: 465, endPoint x: 1227, endPoint y: 463, distance: 49.9
click at [1227, 463] on textarea "**********" at bounding box center [1272, 479] width 321 height 88
type textarea "**********"
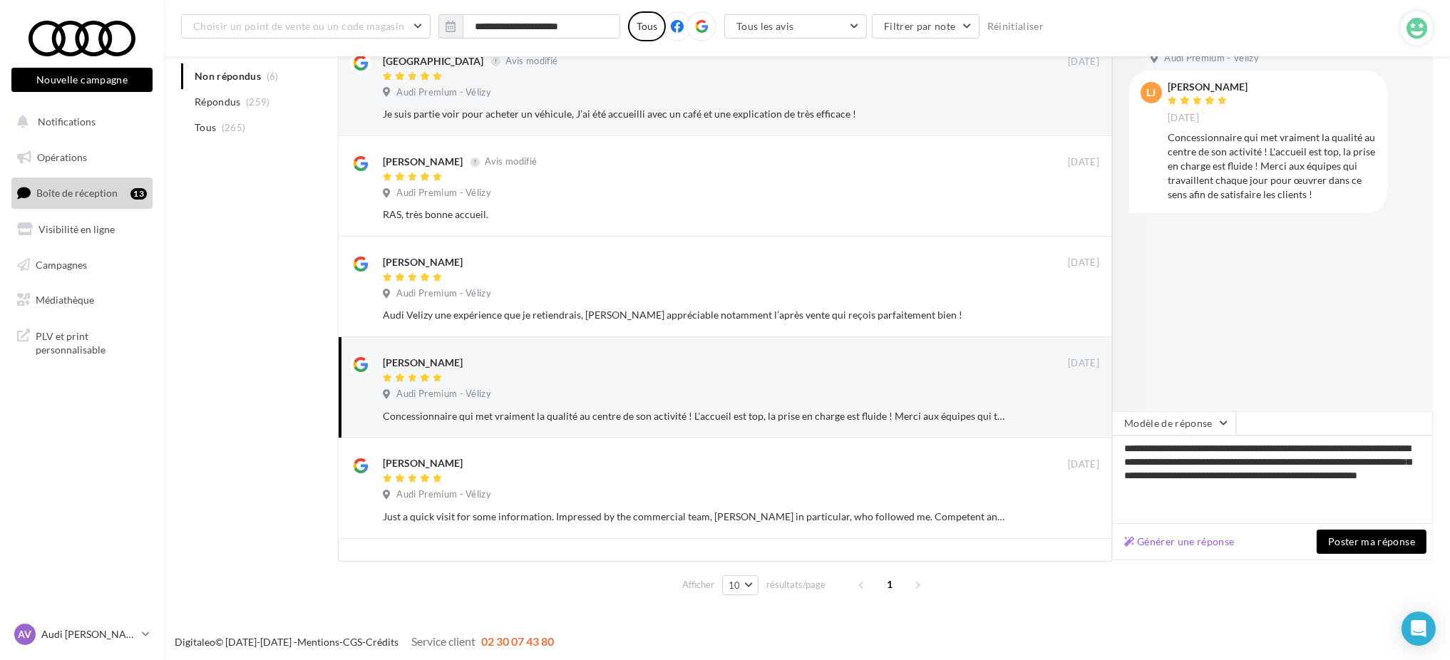
click at [1367, 543] on button "Poster ma réponse" at bounding box center [1371, 542] width 110 height 24
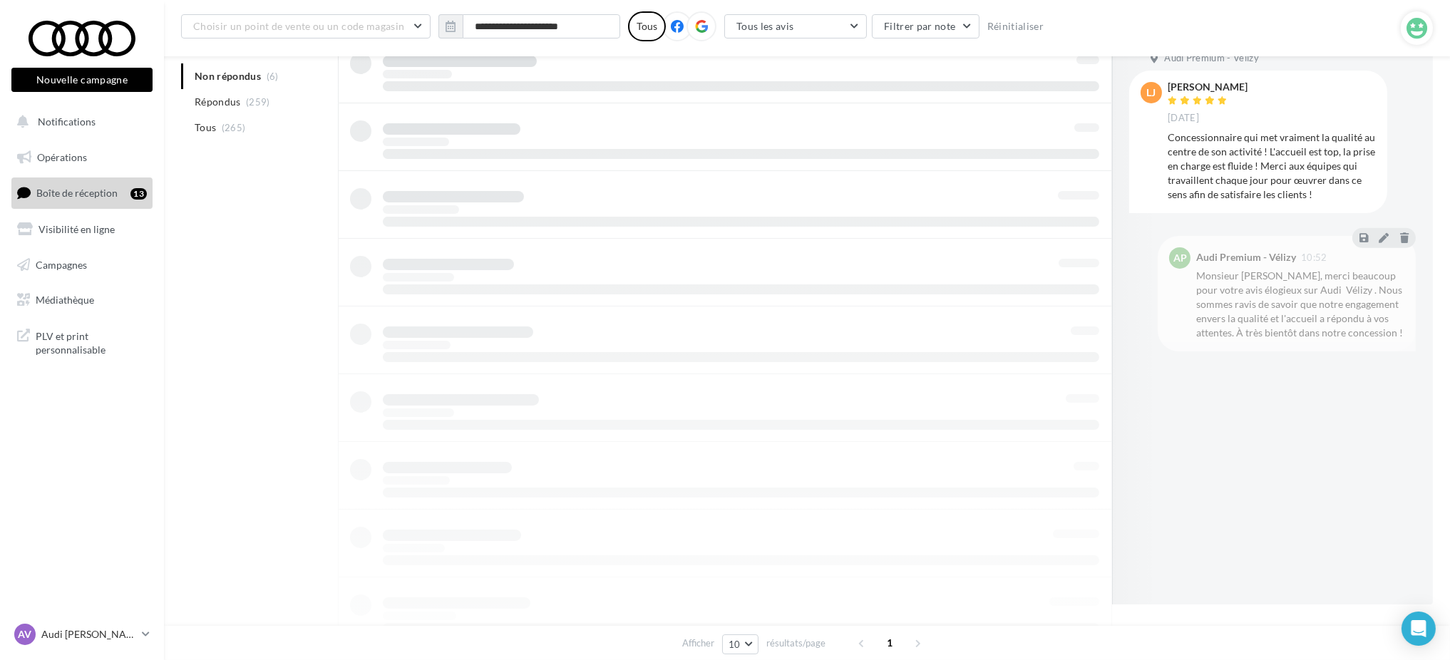
scroll to position [133, 0]
